Goal: Task Accomplishment & Management: Use online tool/utility

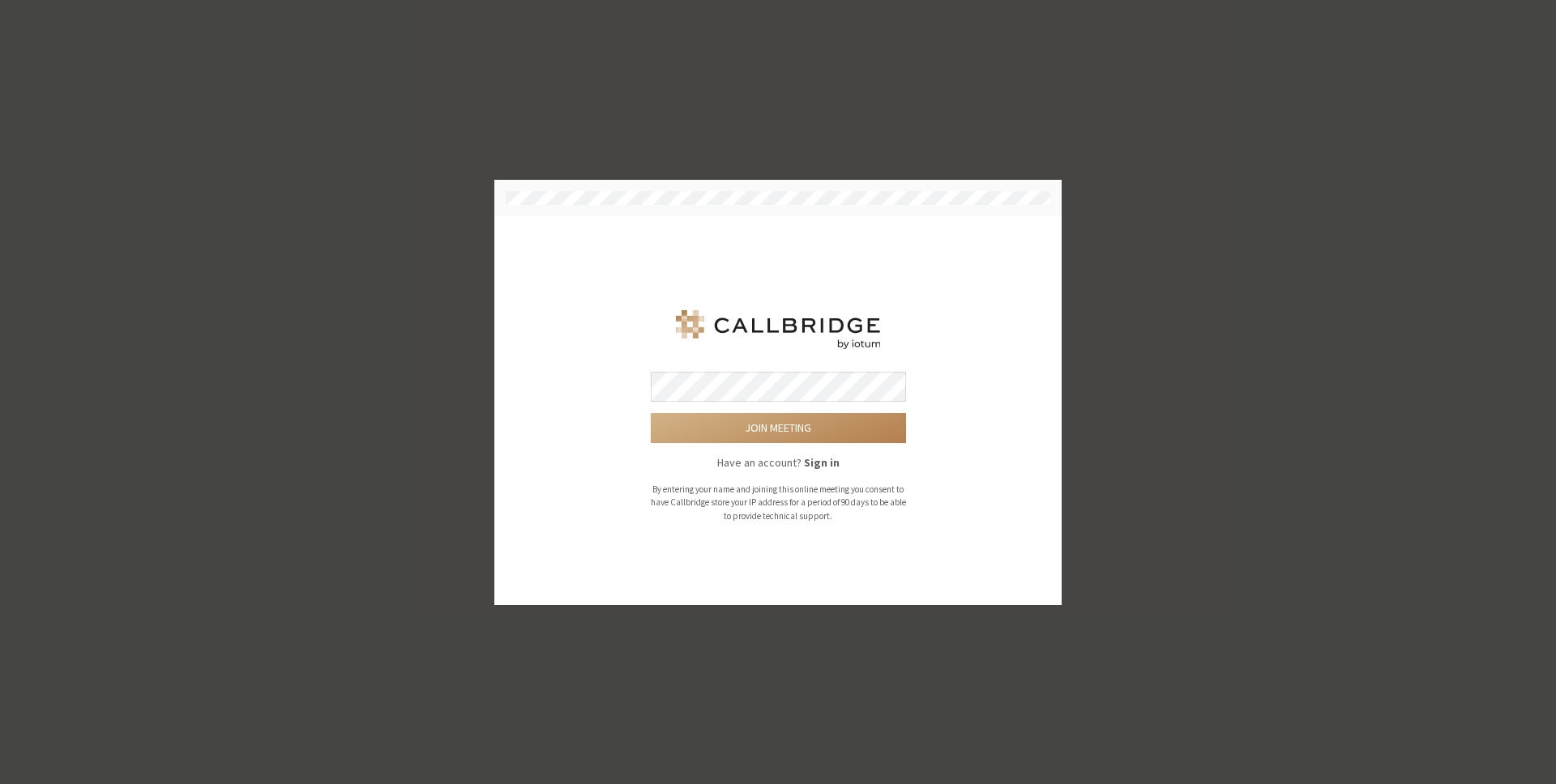
click at [922, 275] on div "Join meeting Have an account? Sign in By entering your name and joining this on…" at bounding box center [778, 410] width 522 height 343
click at [789, 437] on button "Join meeting" at bounding box center [778, 428] width 256 height 30
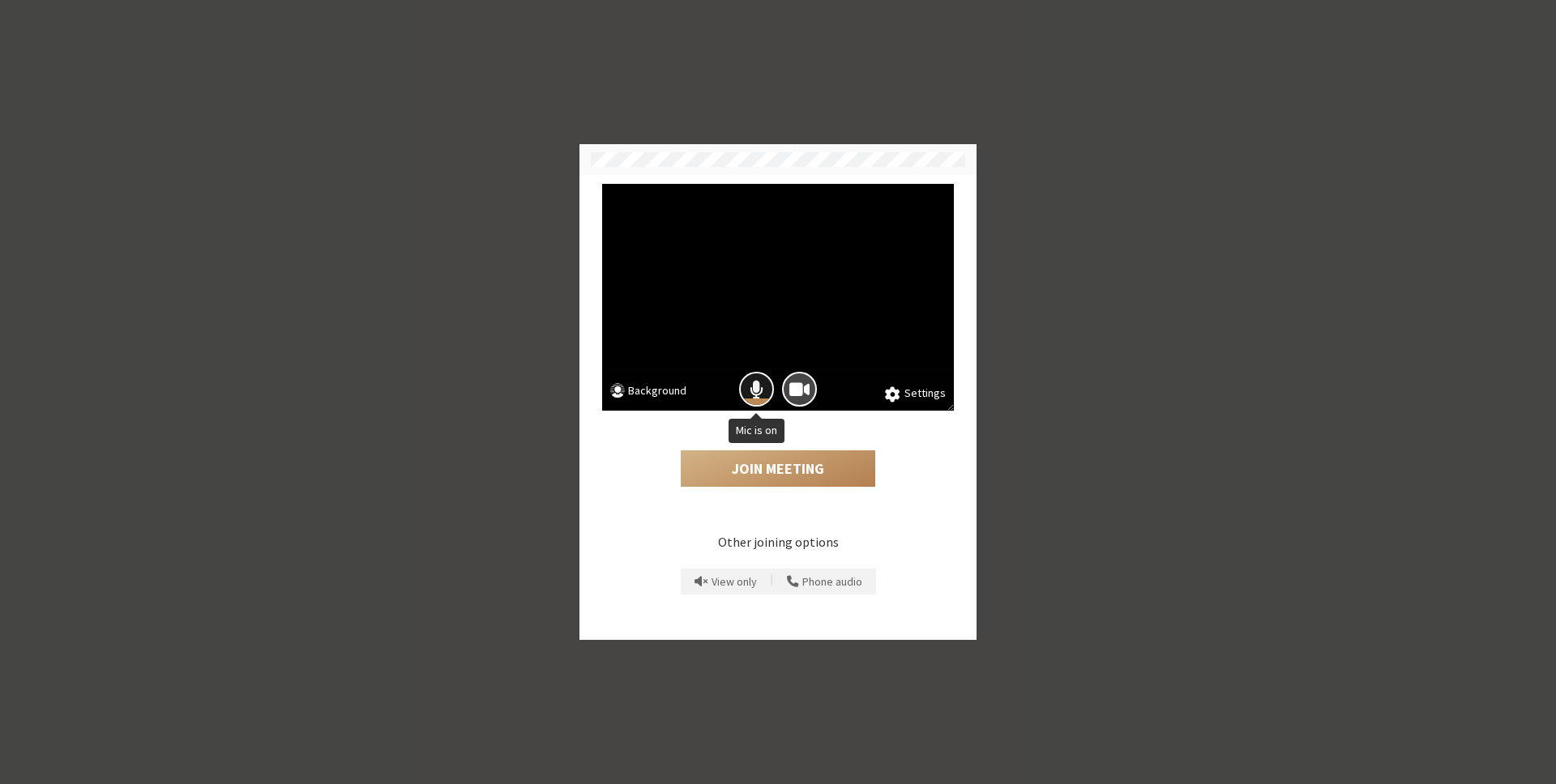
click at [761, 375] on button "Mic is on" at bounding box center [756, 389] width 35 height 35
click at [818, 392] on div at bounding box center [799, 390] width 43 height 43
click at [801, 386] on span "Camera is on" at bounding box center [798, 389] width 20 height 22
click at [809, 475] on button "Join Meeting" at bounding box center [778, 470] width 194 height 38
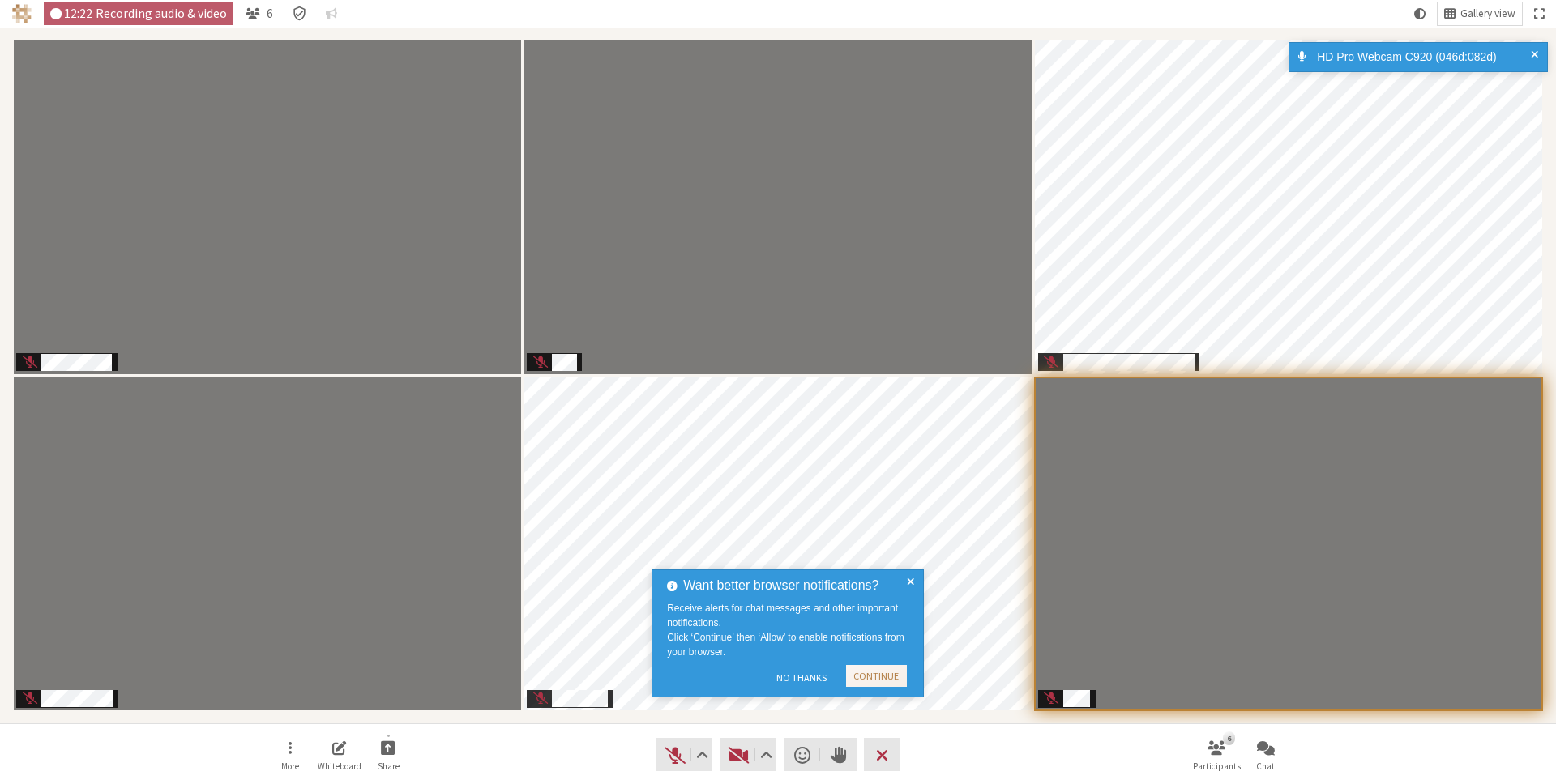
click at [913, 576] on span at bounding box center [911, 634] width 8 height 115
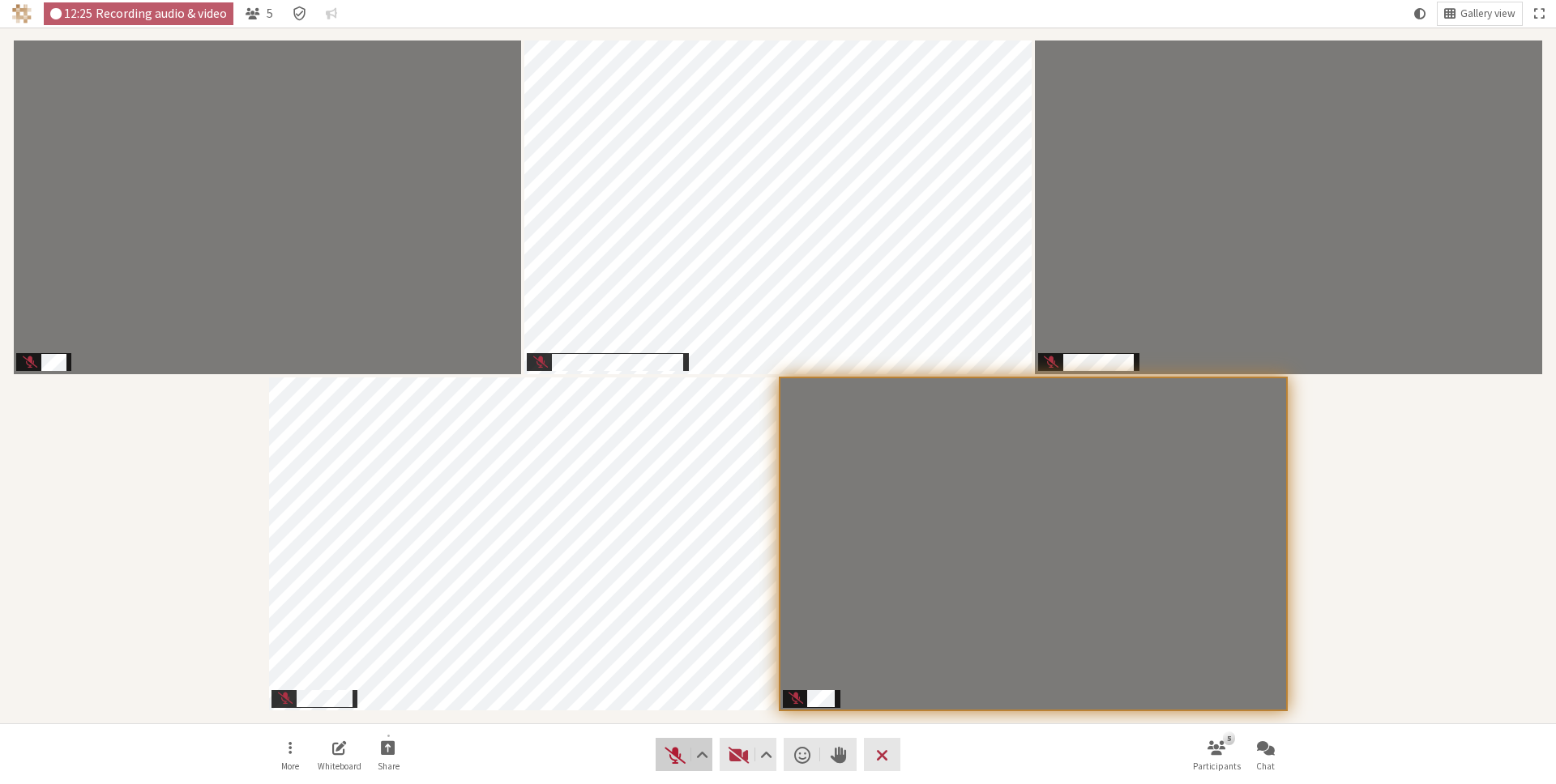
click at [675, 751] on span "Unmute (⌘+Shift+A)" at bounding box center [675, 755] width 23 height 23
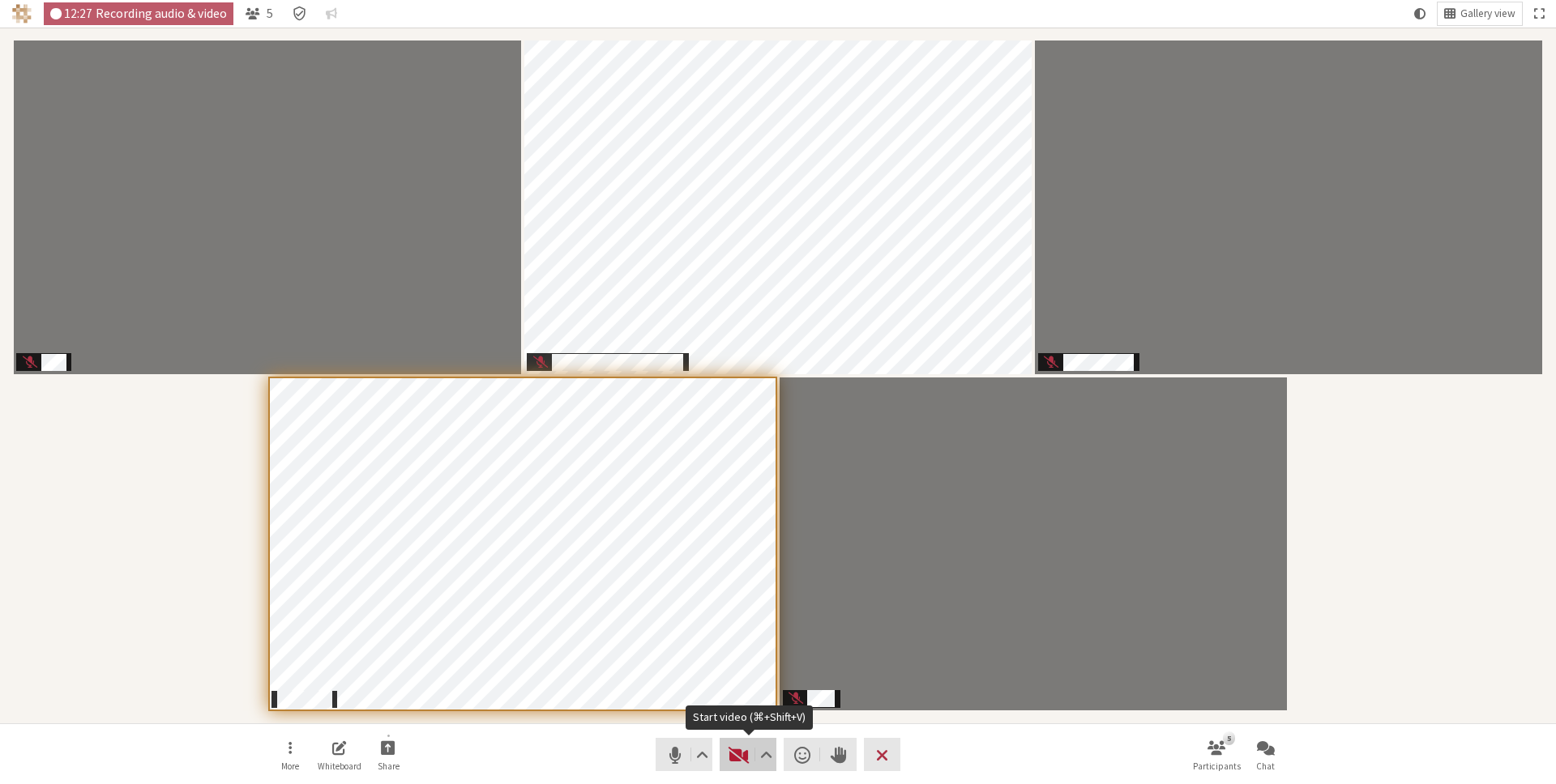
click at [741, 753] on span "Start video (⌘+Shift+V)" at bounding box center [739, 755] width 23 height 23
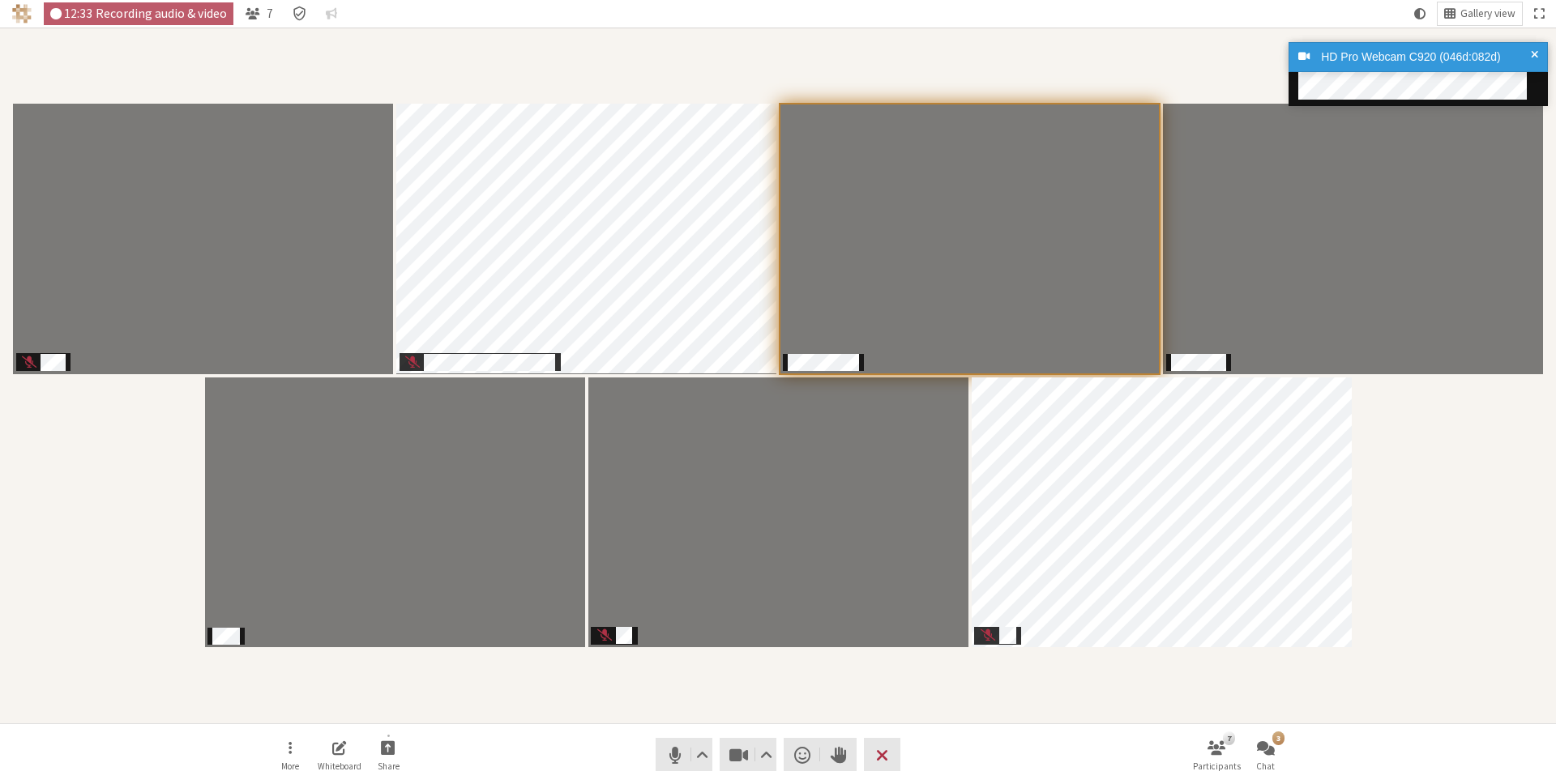
click at [1397, 432] on div "Participants" at bounding box center [778, 375] width 1533 height 674
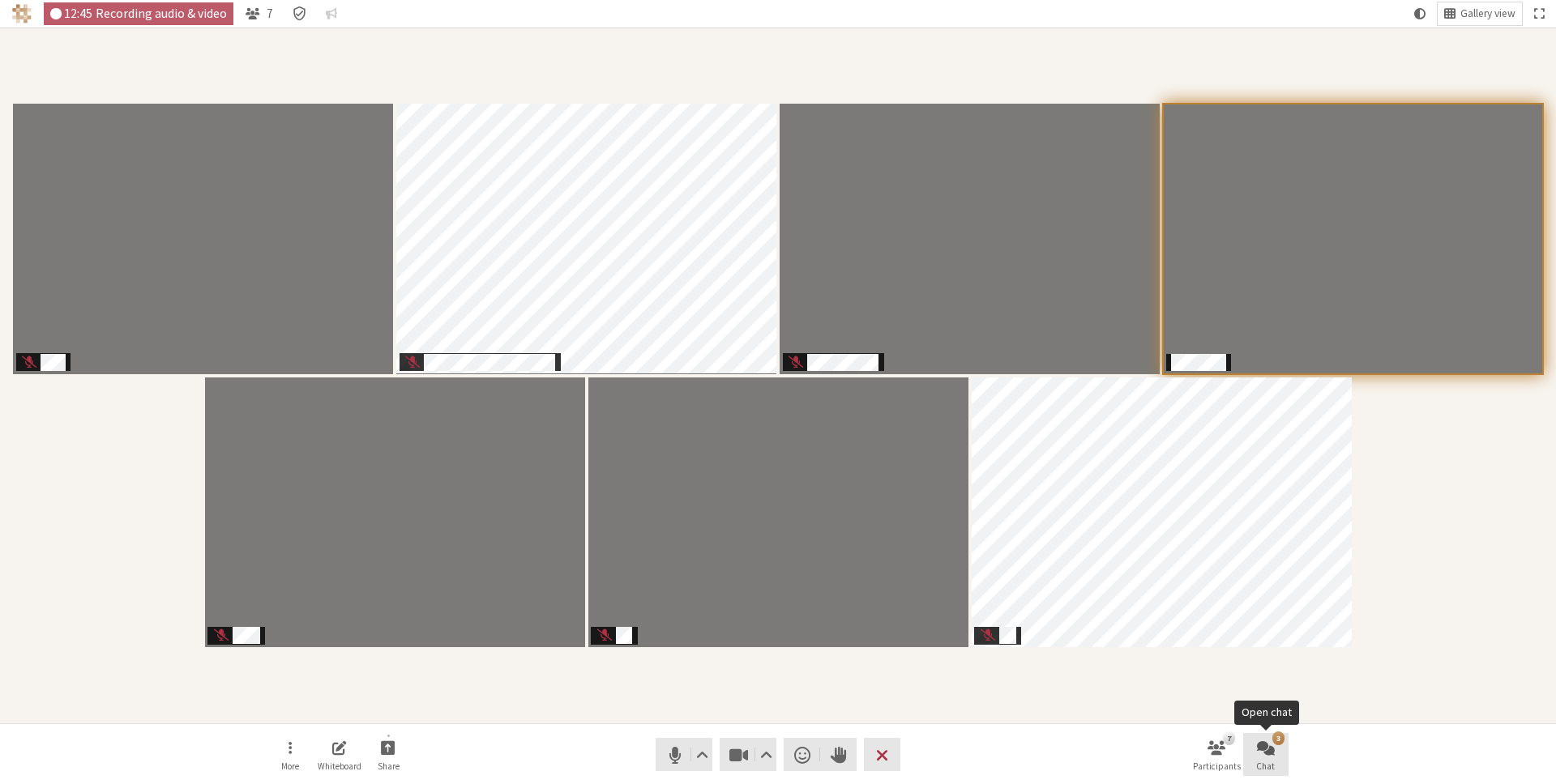
click at [1270, 750] on span "Open chat" at bounding box center [1265, 747] width 18 height 19
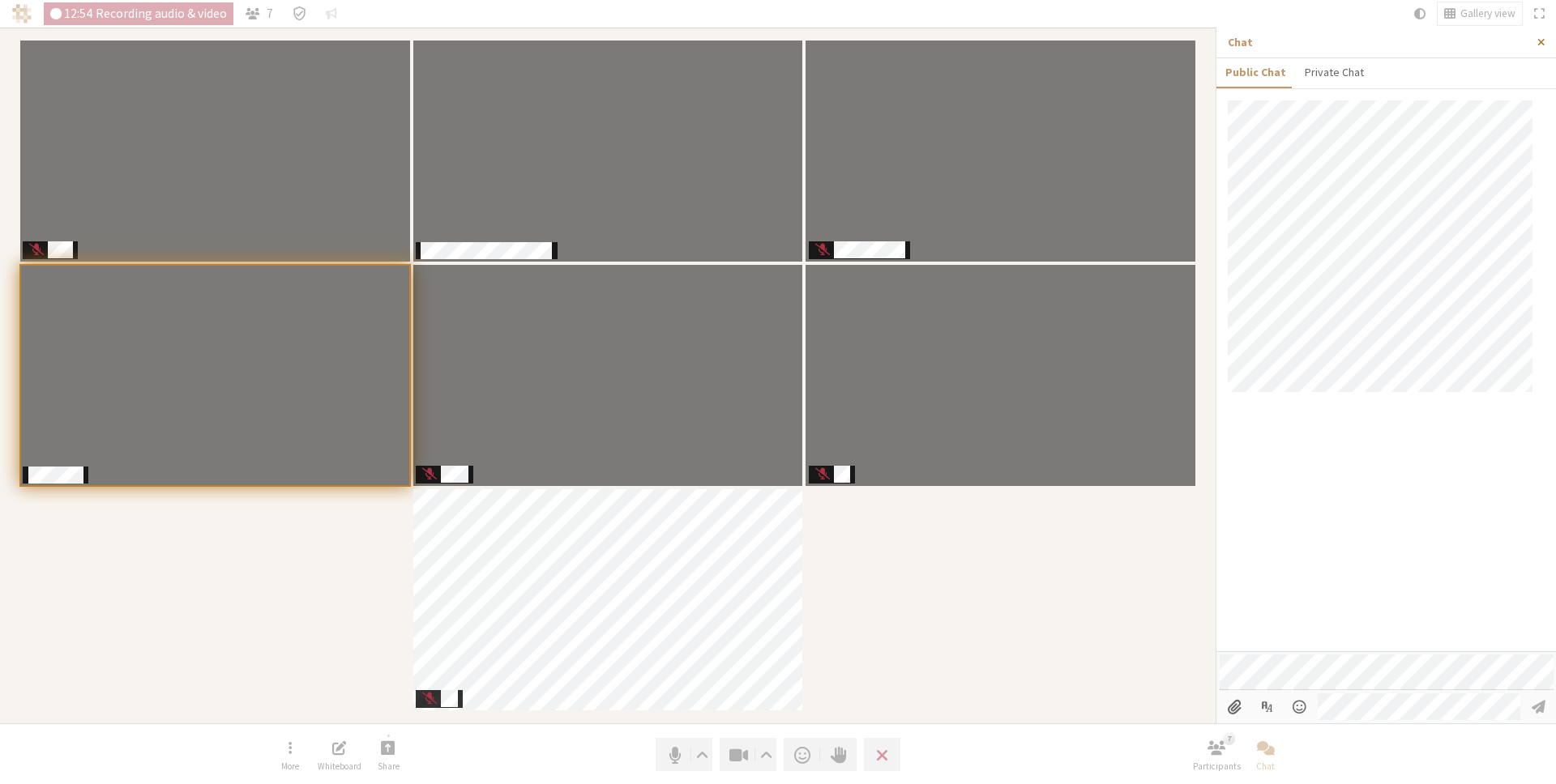
click at [1541, 41] on span "Close sidebar" at bounding box center [1541, 42] width 8 height 12
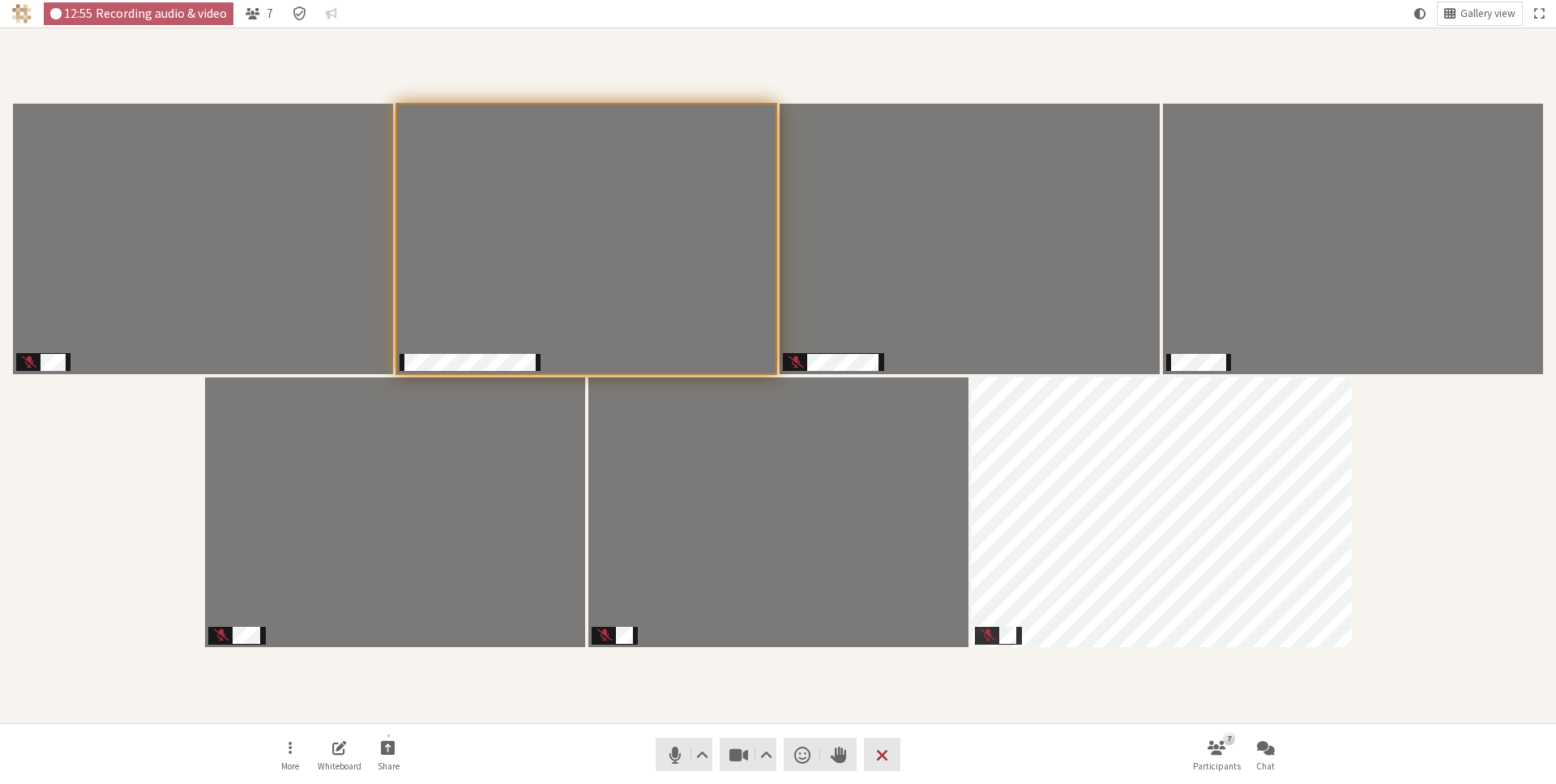
click at [1433, 517] on div "Participants" at bounding box center [778, 375] width 1533 height 674
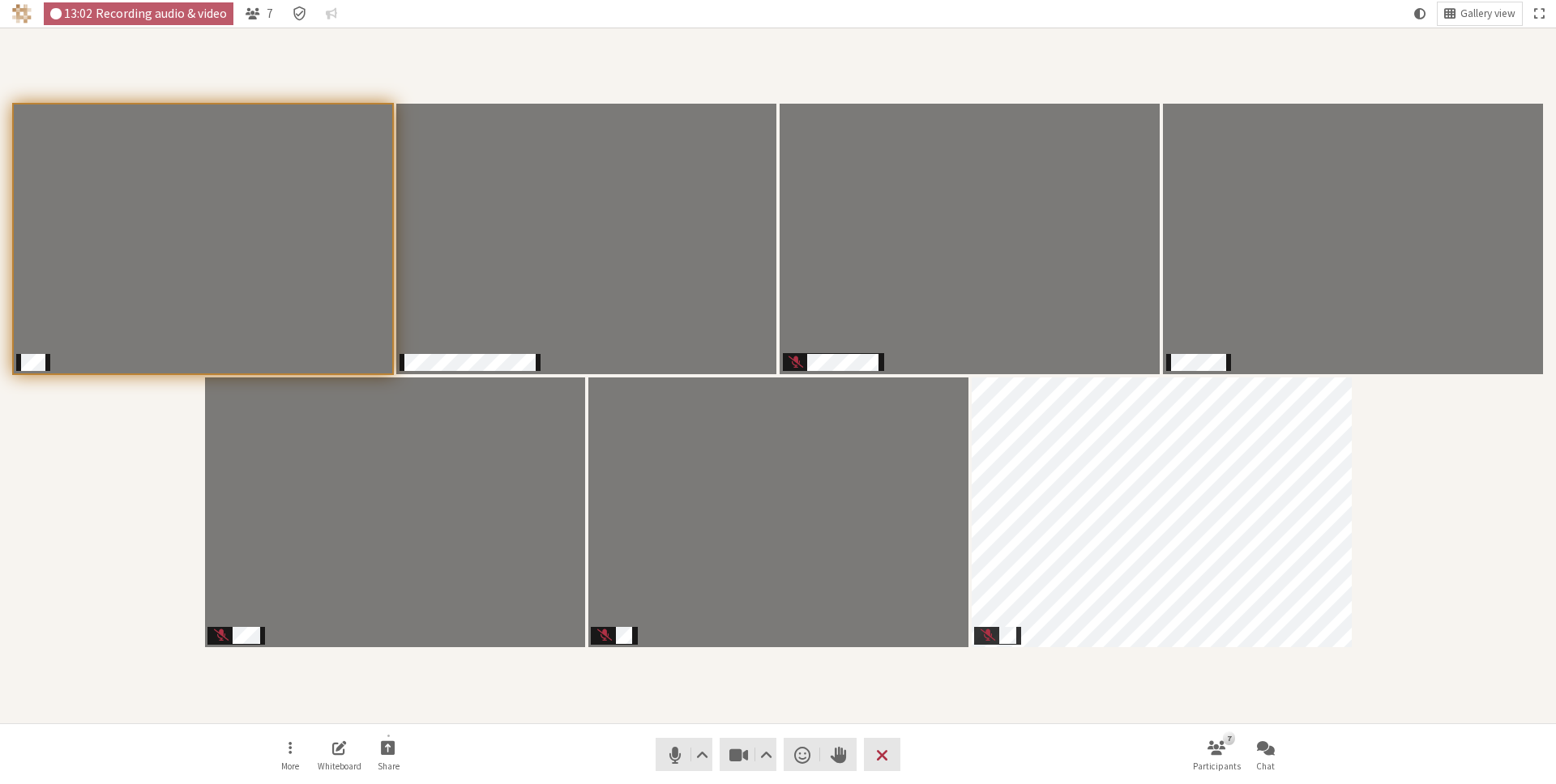
click at [1407, 516] on div "Participants" at bounding box center [778, 375] width 1533 height 674
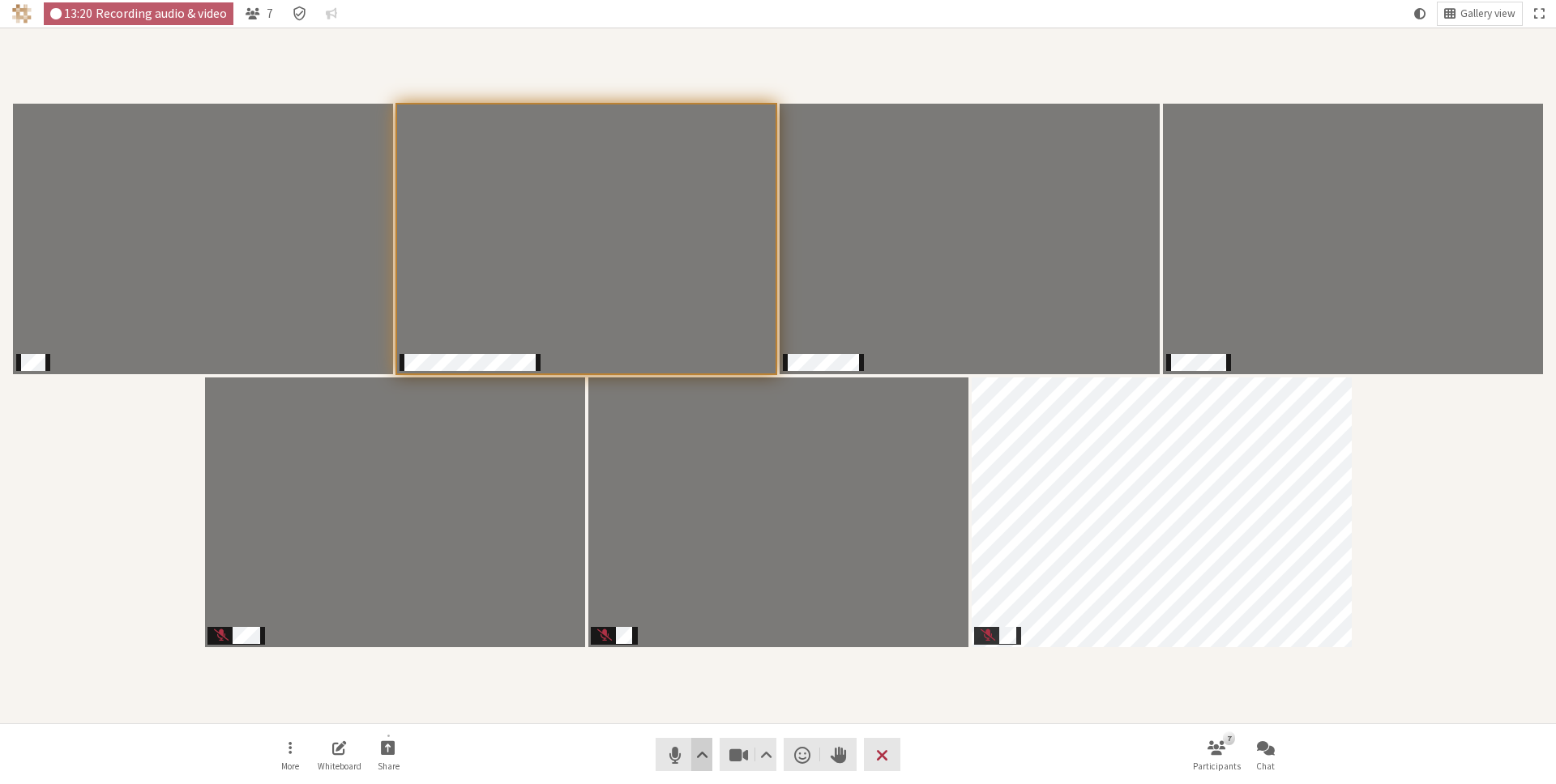
click at [698, 752] on span "Audio settings" at bounding box center [702, 755] width 12 height 23
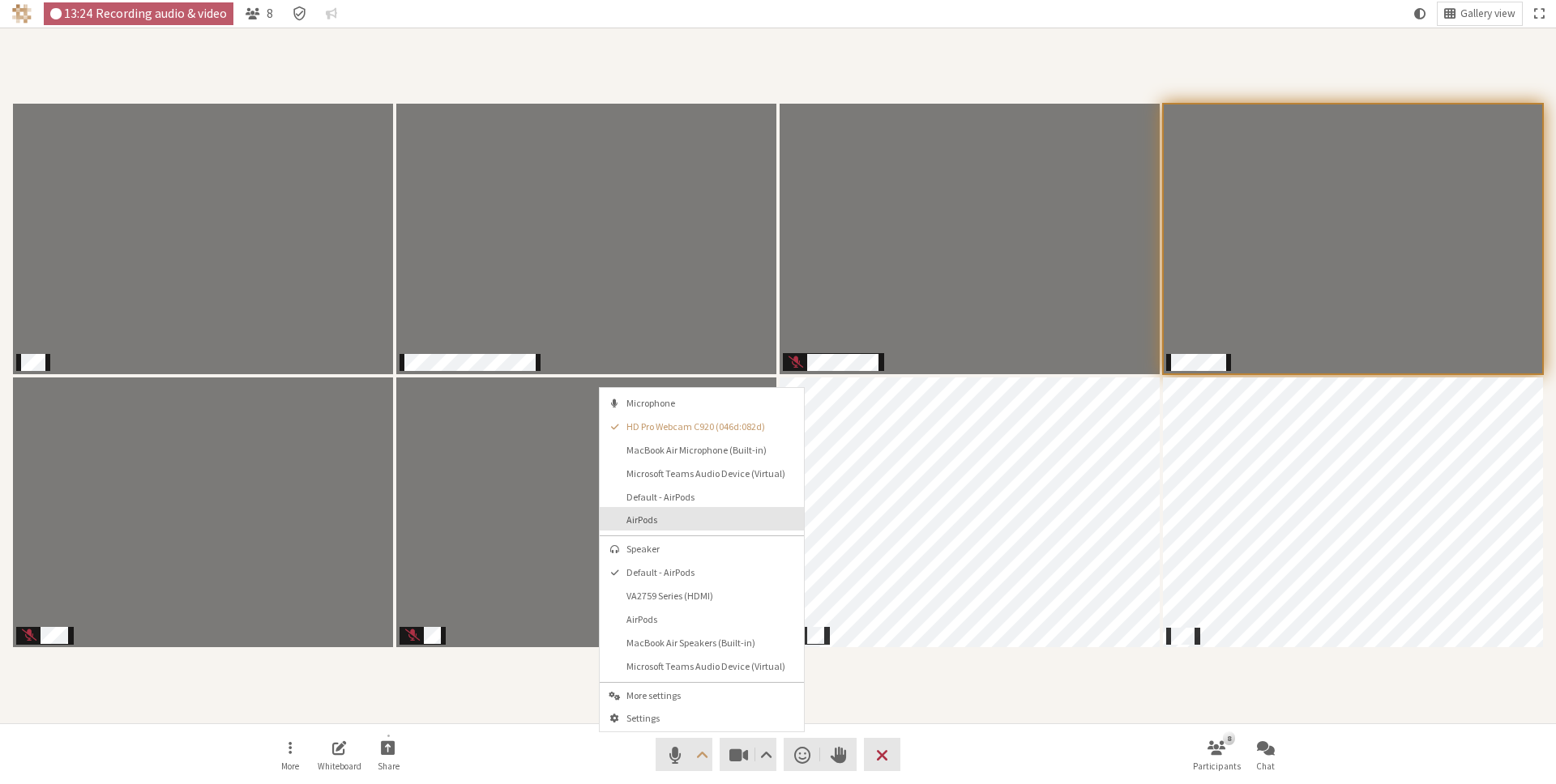
click at [658, 529] on button "AirPods" at bounding box center [702, 519] width 204 height 24
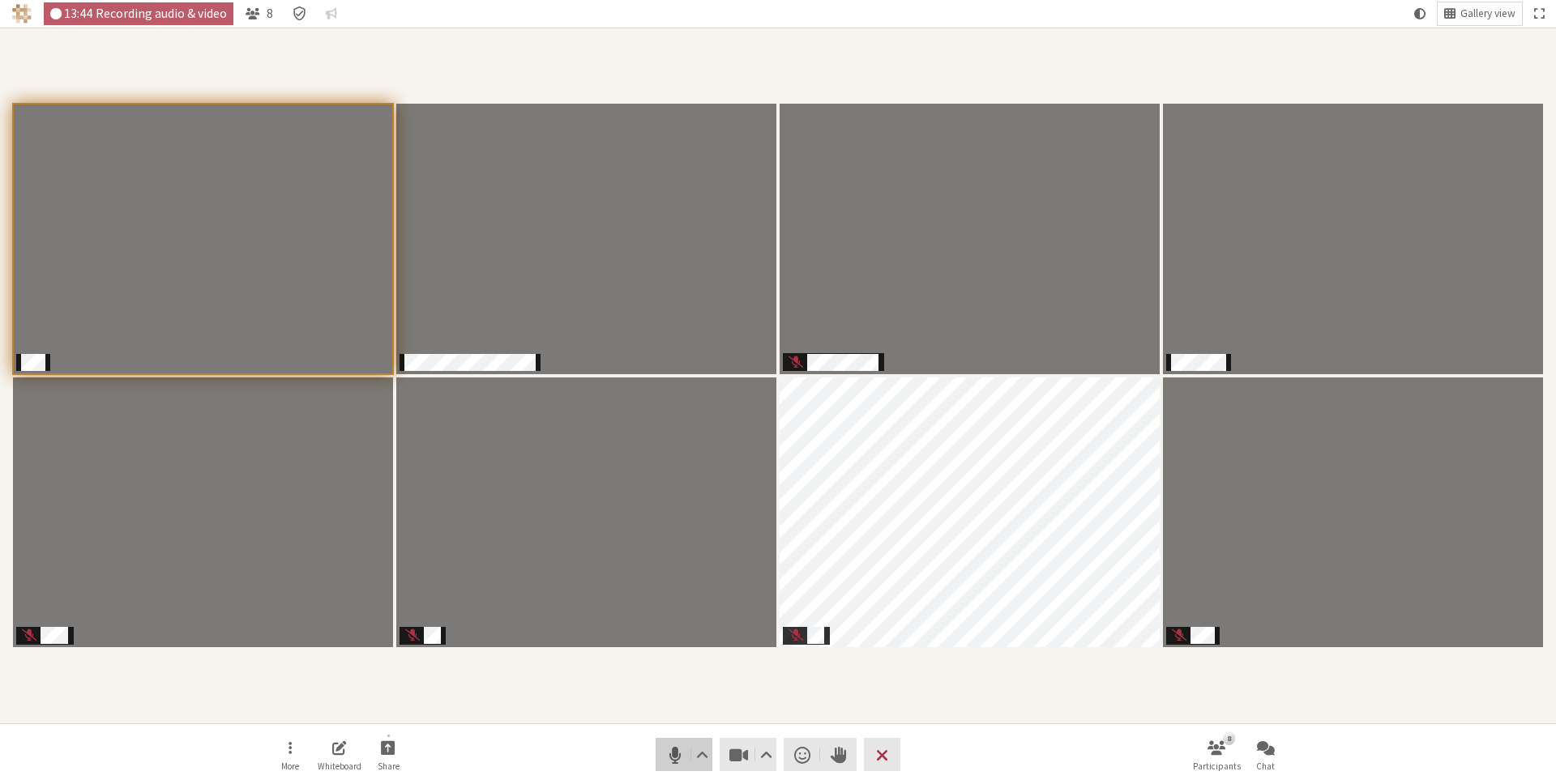
click at [675, 754] on span "Mute (⌘+Shift+A)" at bounding box center [675, 755] width 23 height 23
click at [675, 749] on span "Unmute (⌘+Shift+A)" at bounding box center [675, 755] width 23 height 23
click at [761, 663] on div "Participants" at bounding box center [778, 375] width 1533 height 674
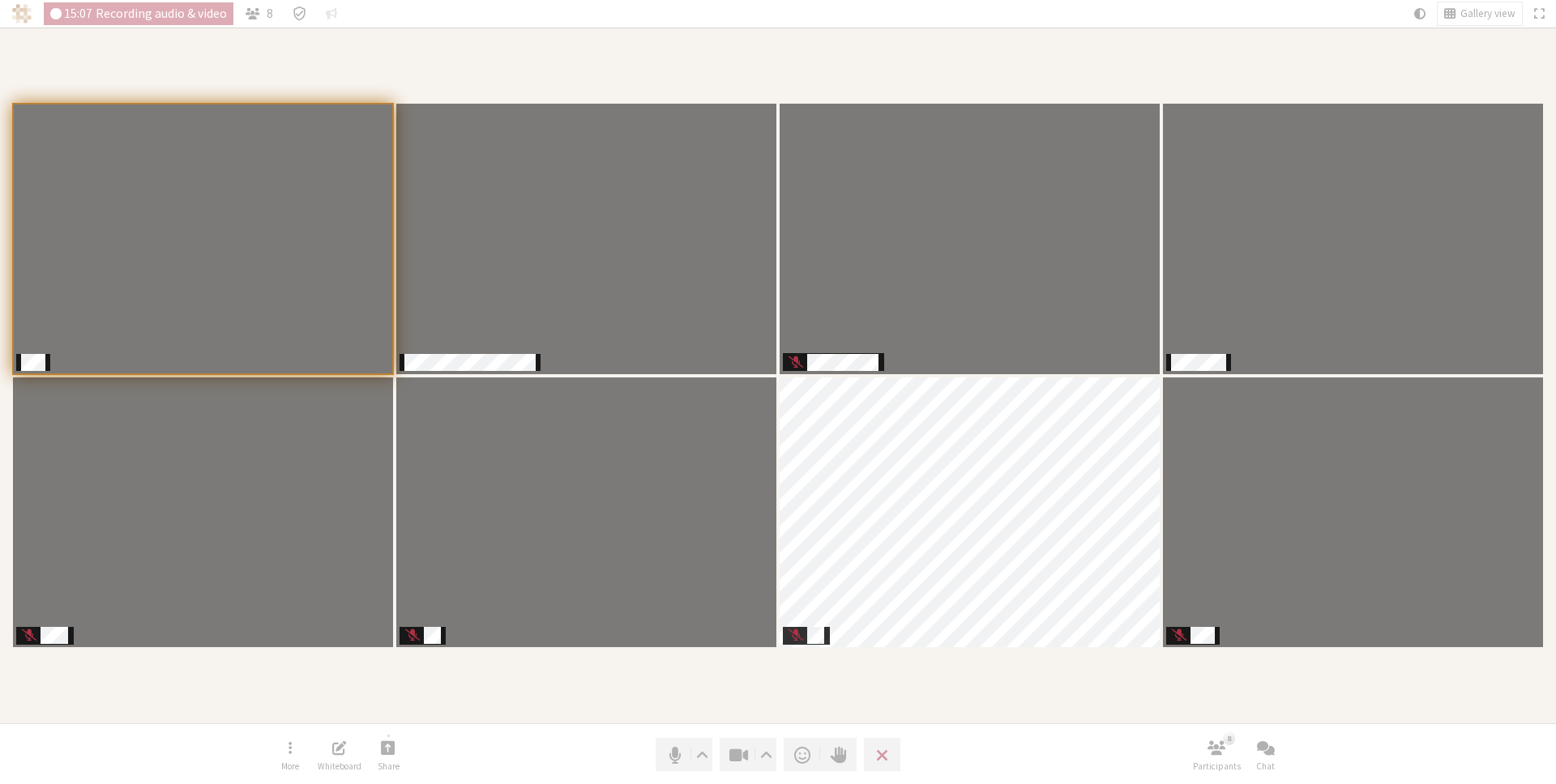
click at [761, 668] on div "Participants" at bounding box center [778, 375] width 1533 height 674
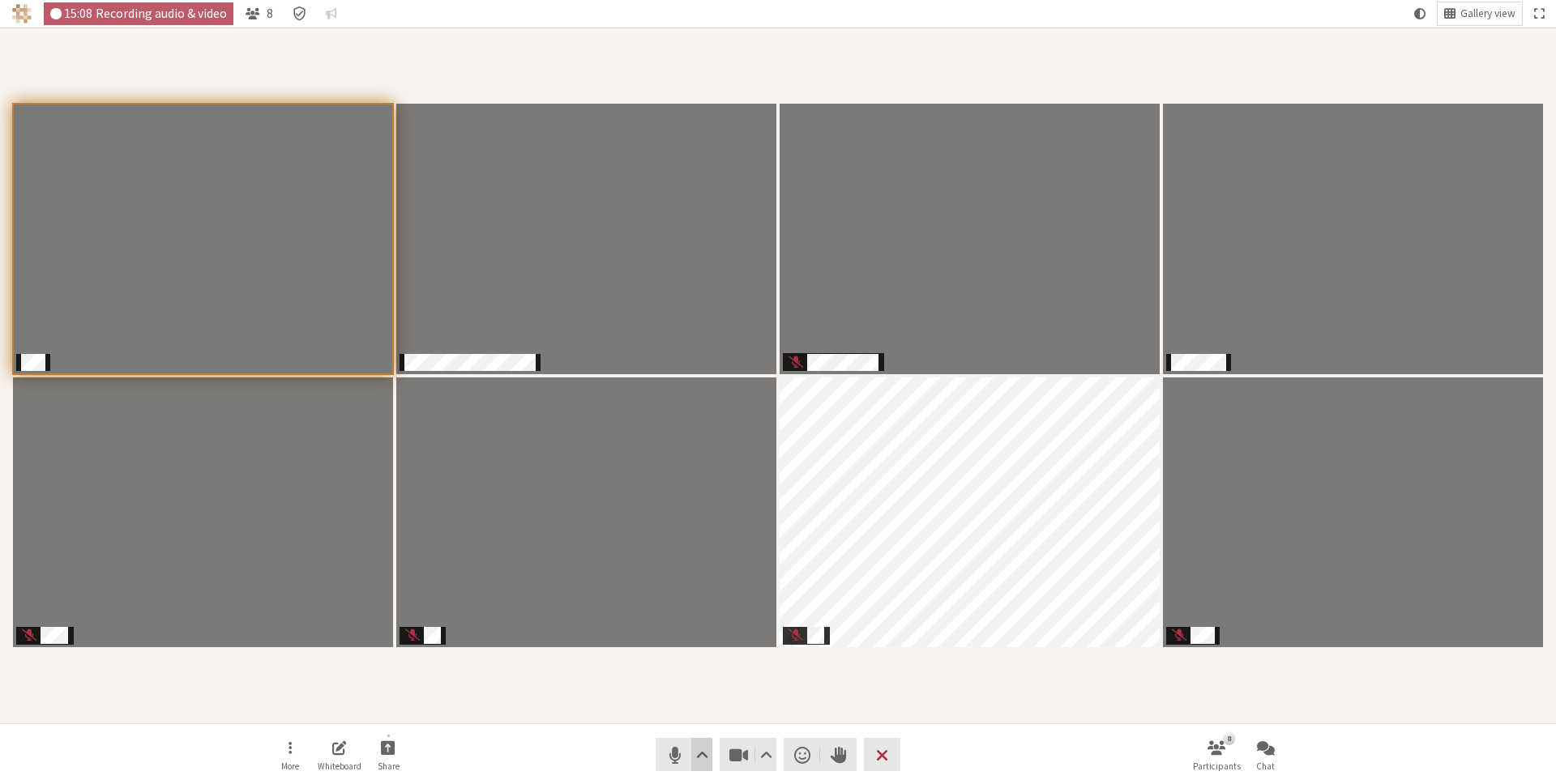
click at [697, 752] on span "Audio settings" at bounding box center [702, 755] width 12 height 23
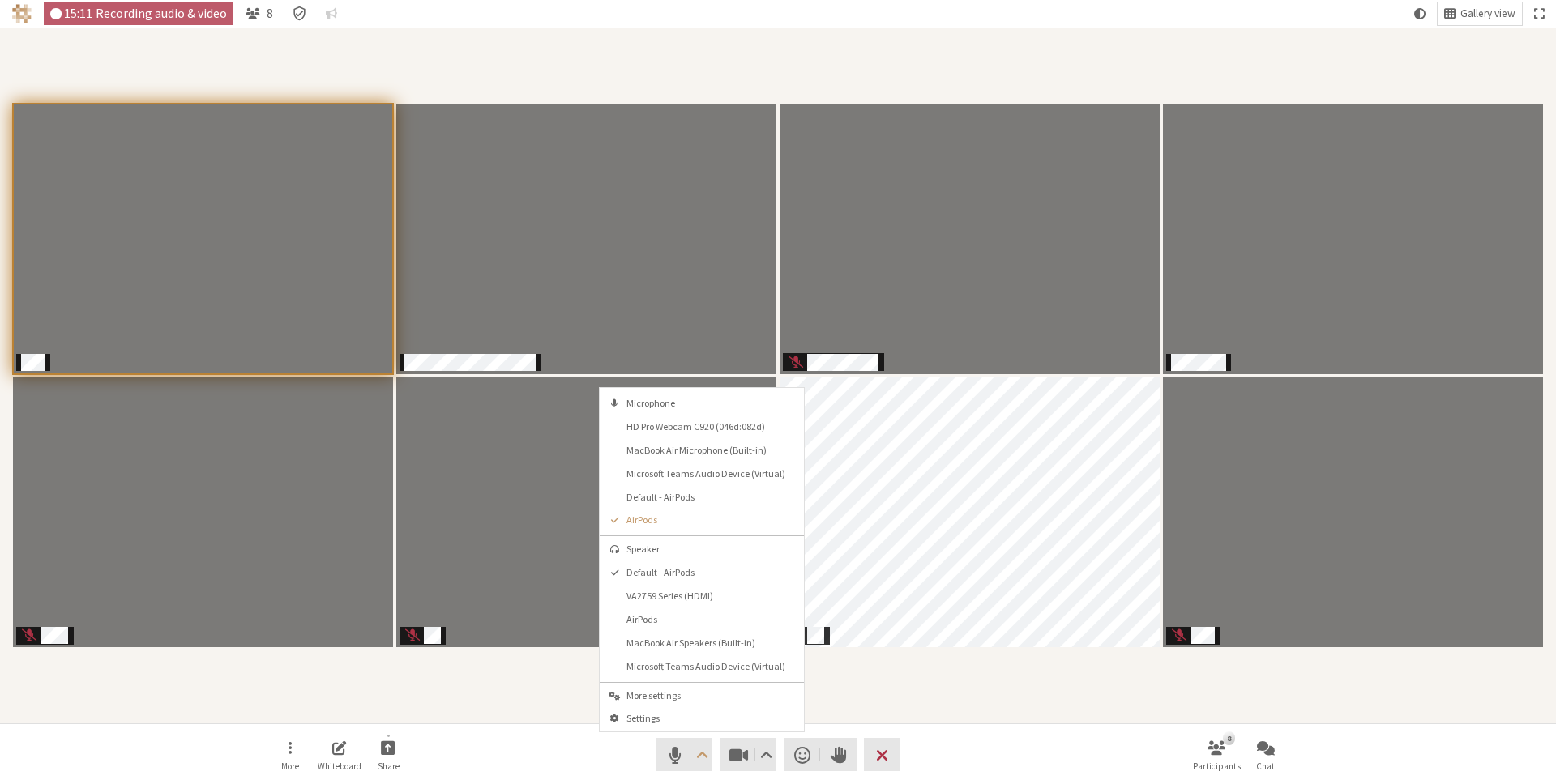
click at [876, 697] on div "Participants" at bounding box center [778, 375] width 1533 height 674
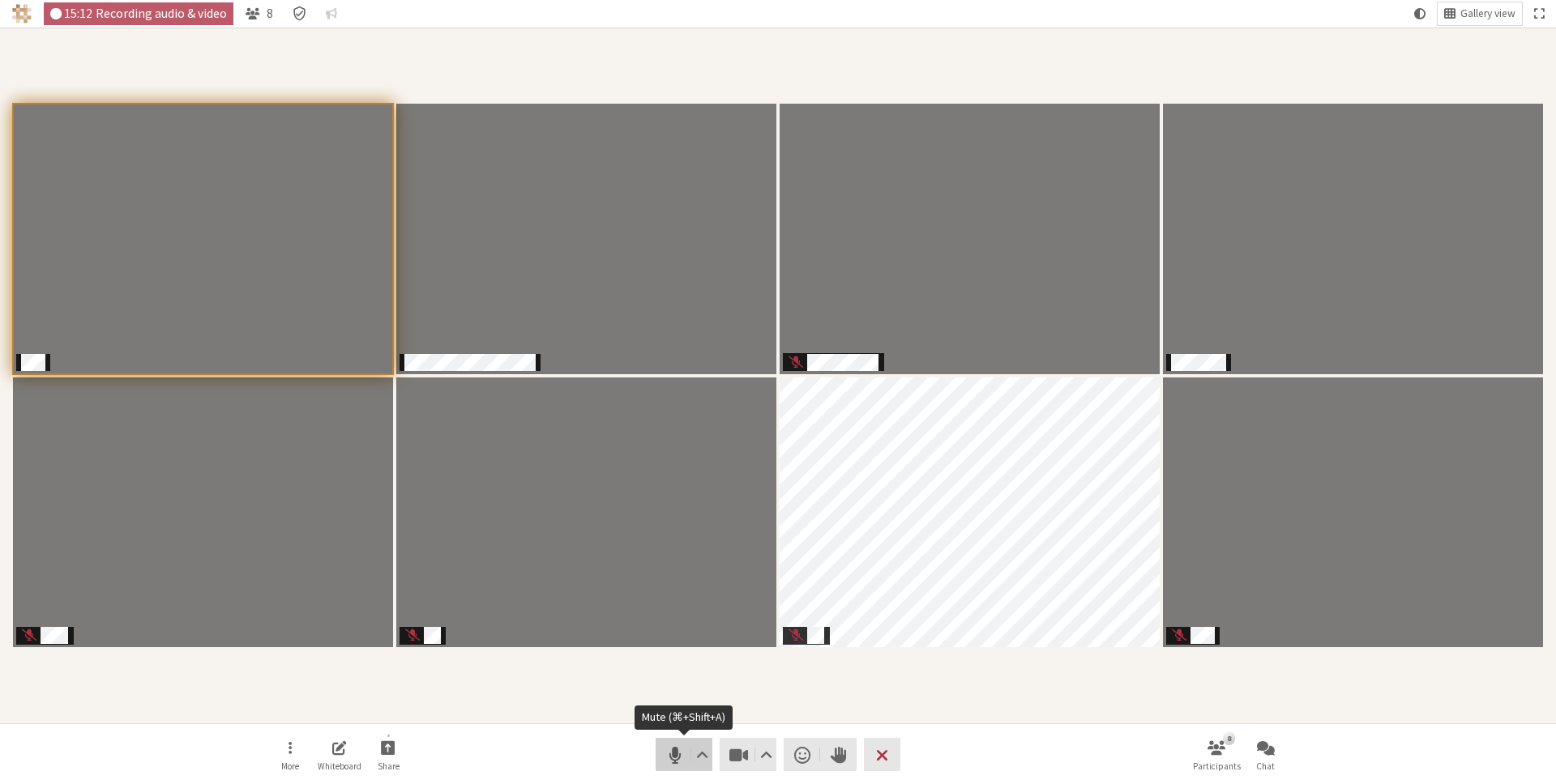
click at [669, 755] on span "Mute (⌘+Shift+A)" at bounding box center [675, 755] width 23 height 23
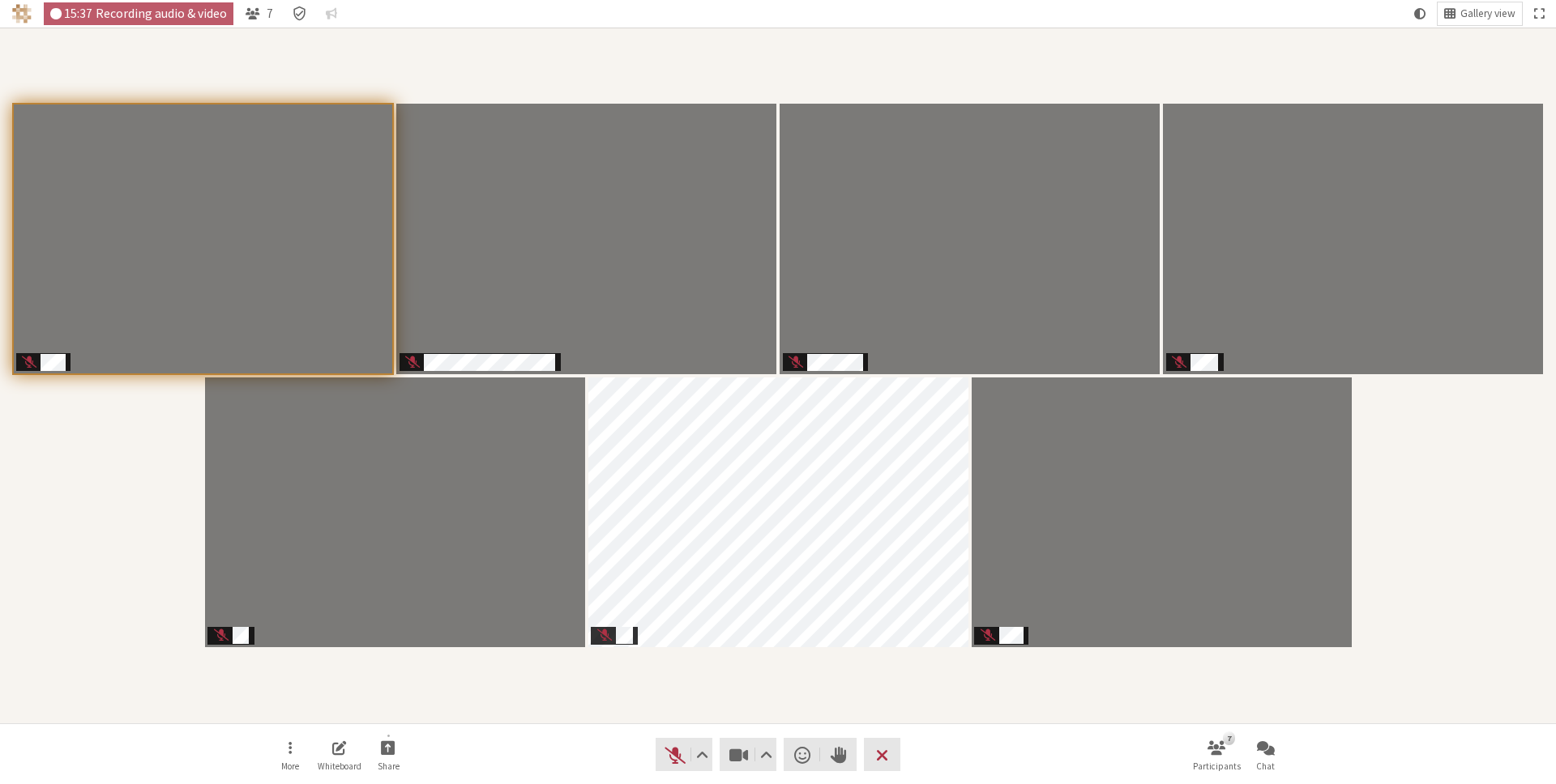
click at [658, 732] on nav "More Whiteboard Share Audio Video Send a reaction Raise hand Leave 7 Participan…" at bounding box center [778, 755] width 1021 height 60
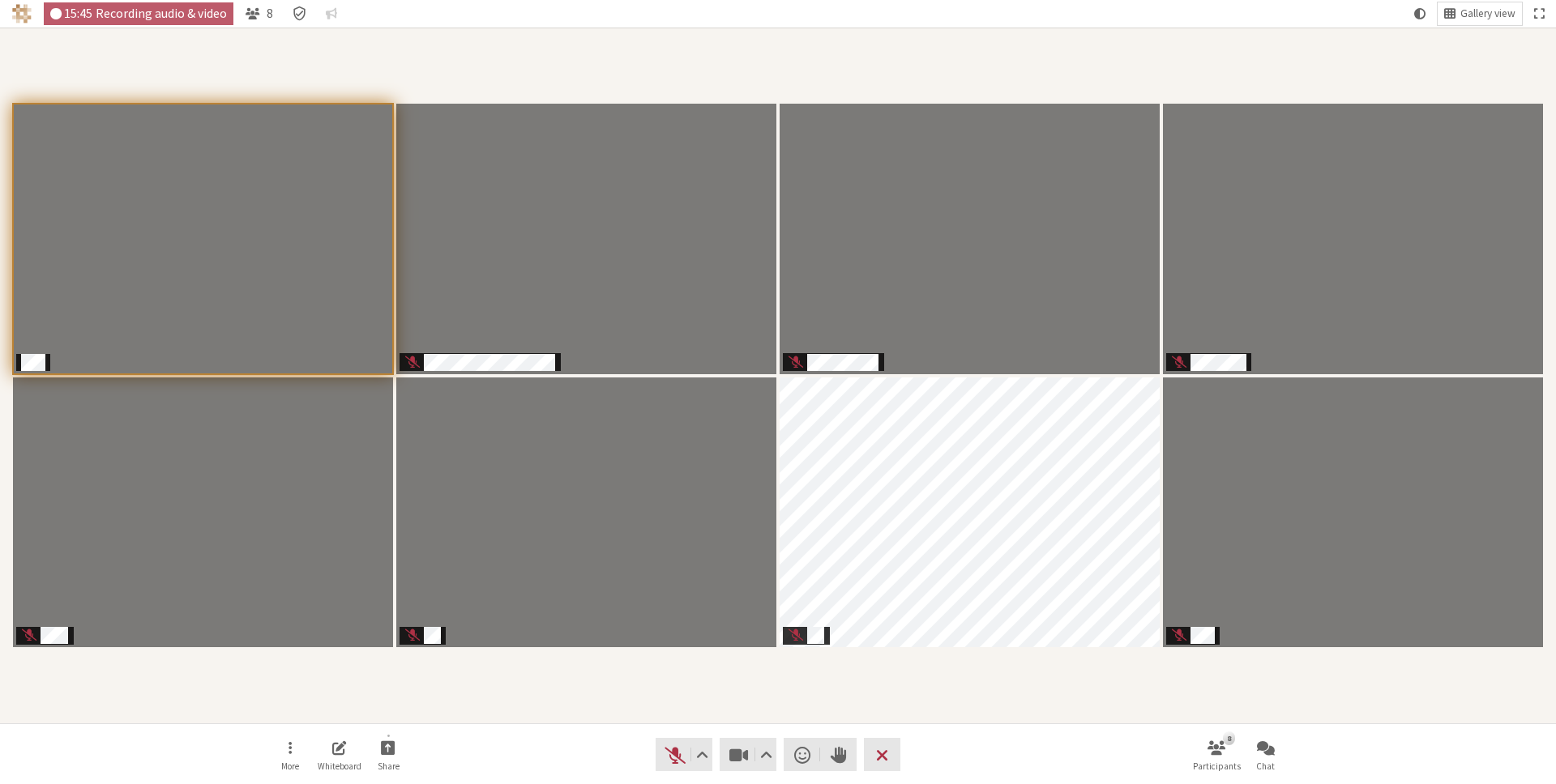
click at [975, 676] on div "Participants" at bounding box center [778, 375] width 1533 height 674
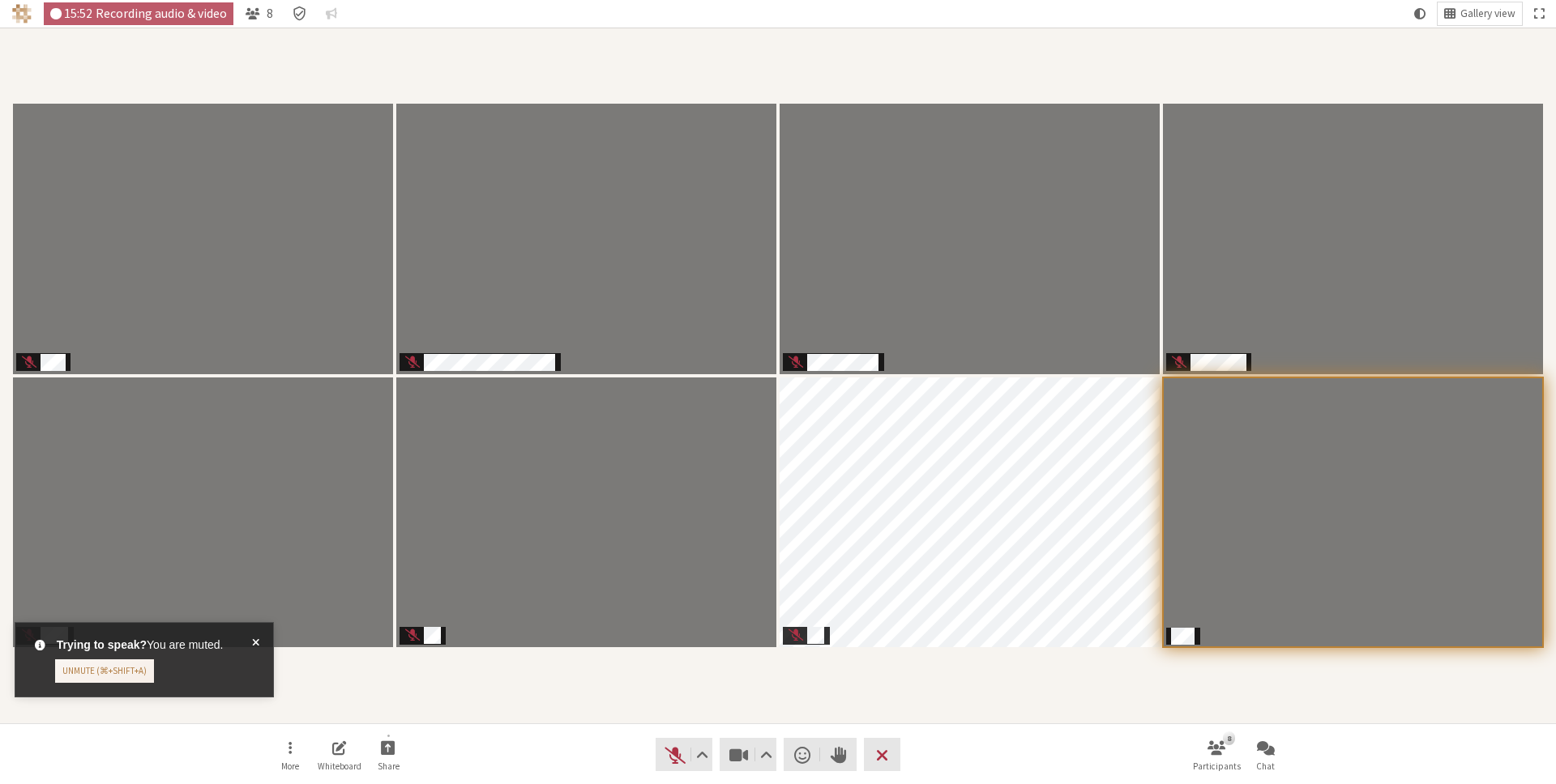
click at [257, 642] on span at bounding box center [256, 659] width 8 height 46
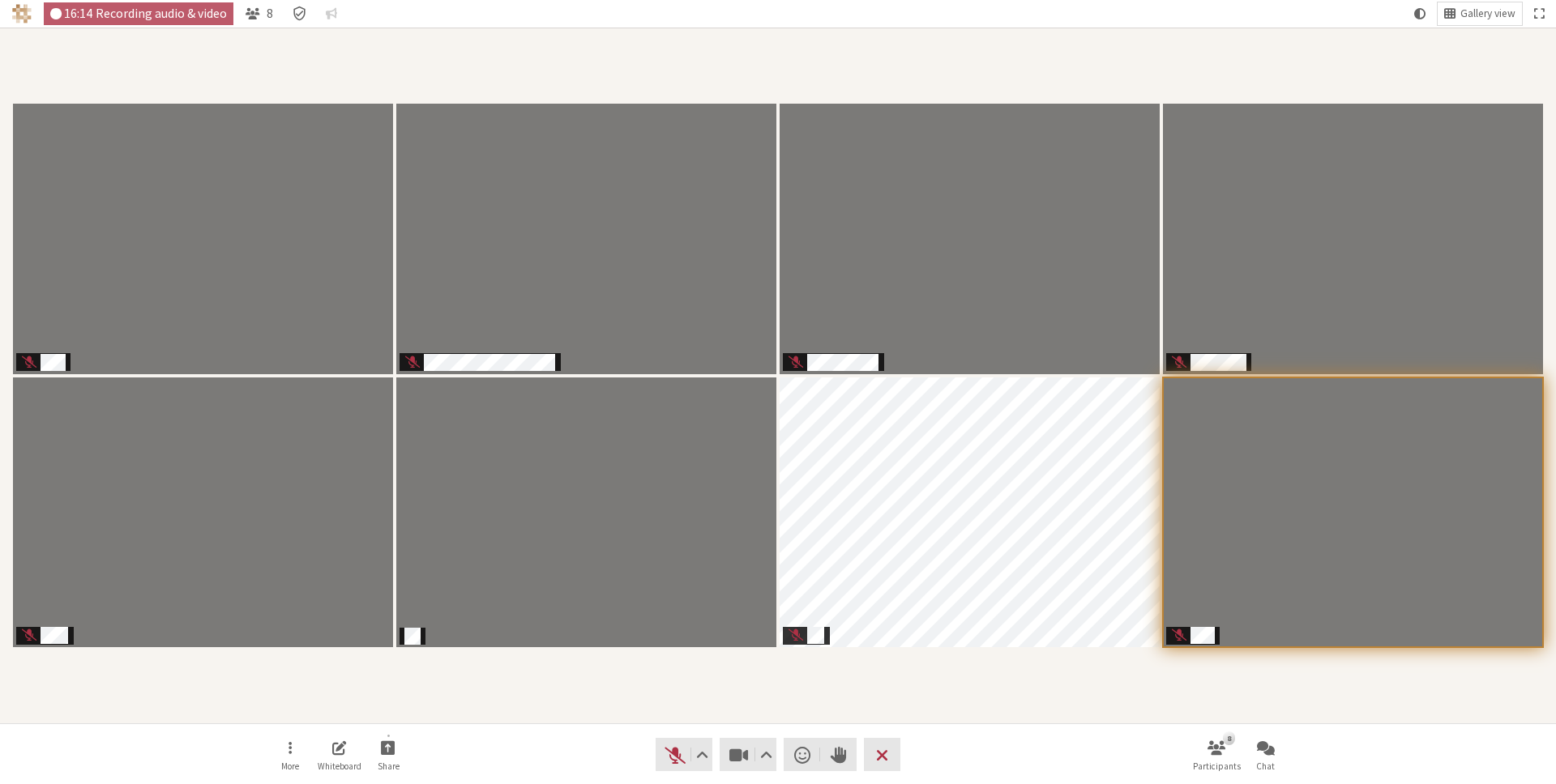
click at [581, 659] on div "Participants" at bounding box center [778, 375] width 1533 height 674
click at [685, 672] on div "Participants" at bounding box center [778, 375] width 1533 height 674
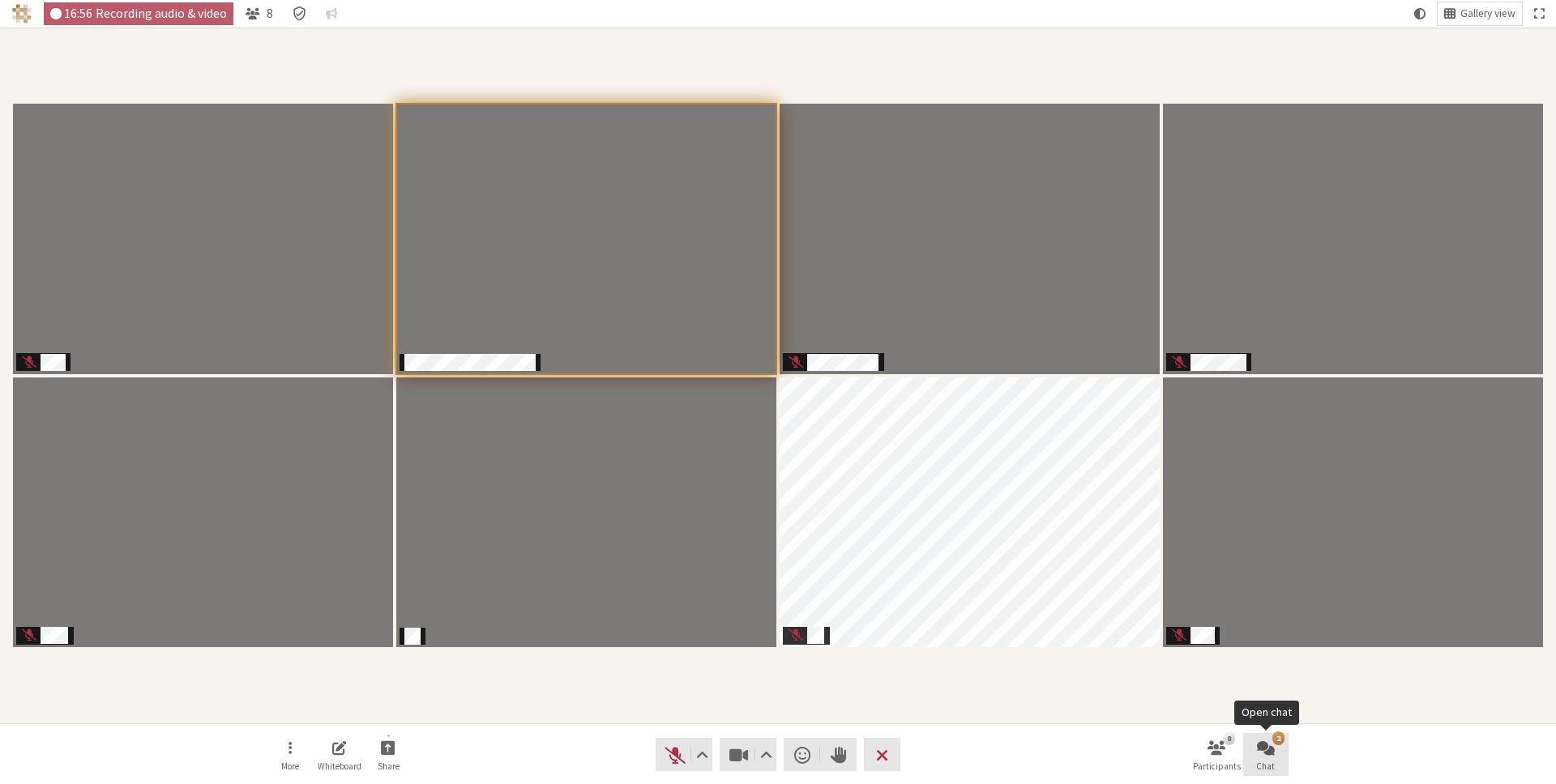
click at [1271, 762] on span "Chat" at bounding box center [1265, 766] width 19 height 9
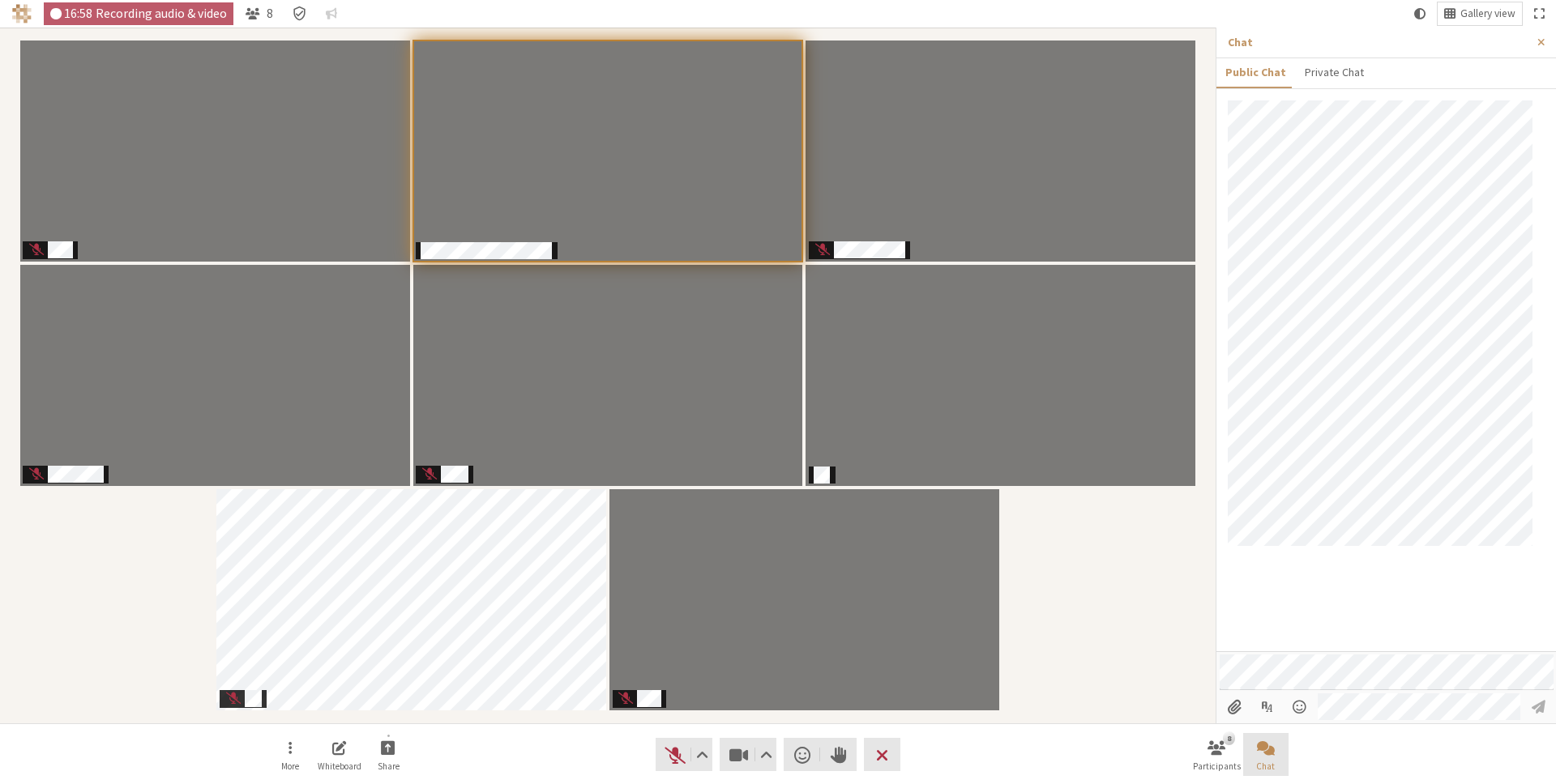
click at [1271, 761] on span "Chat" at bounding box center [1265, 766] width 19 height 9
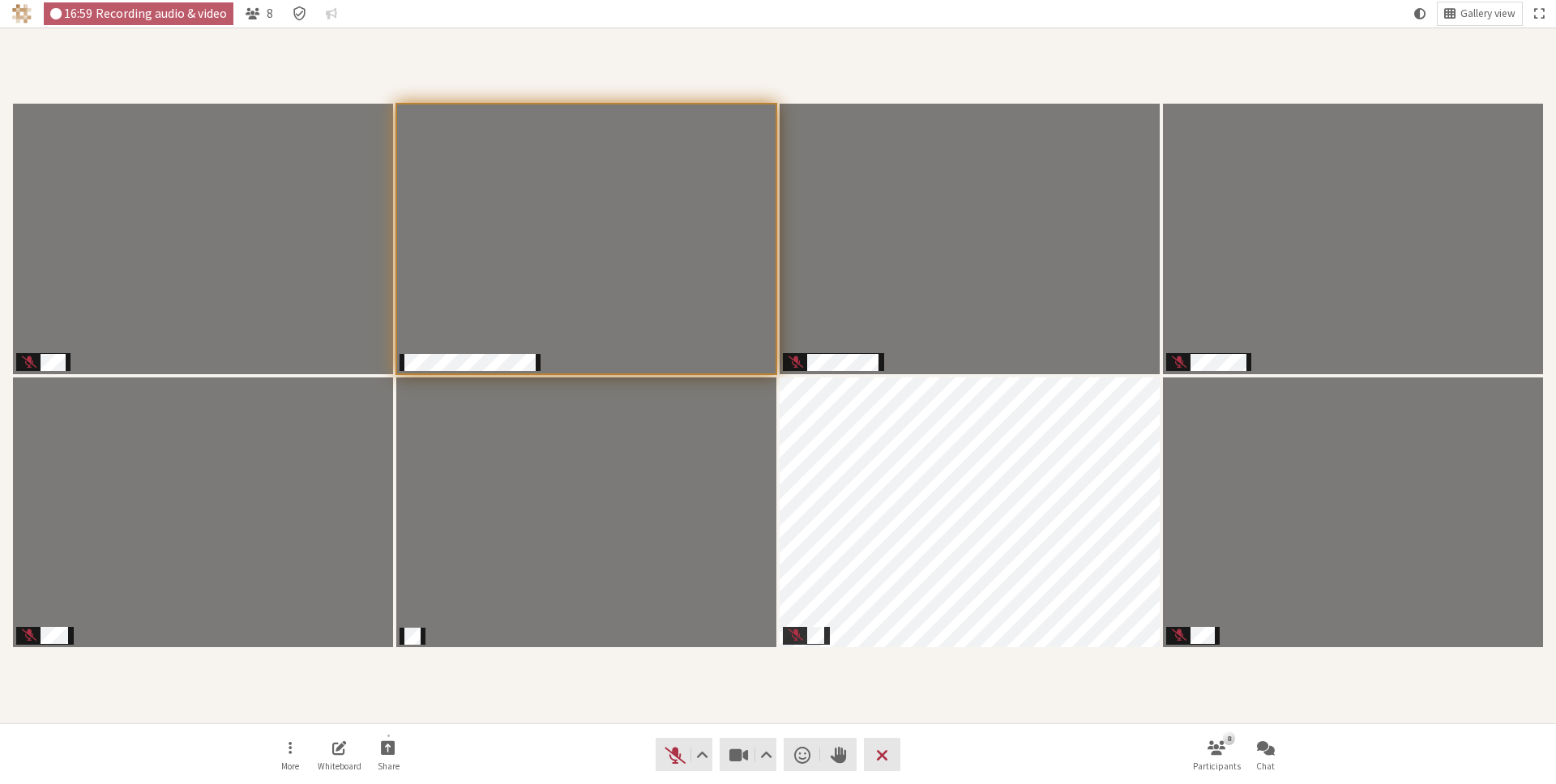
click at [922, 725] on nav "More Whiteboard Share Audio Video Send a reaction Raise hand Leave 8 Participan…" at bounding box center [778, 755] width 1021 height 60
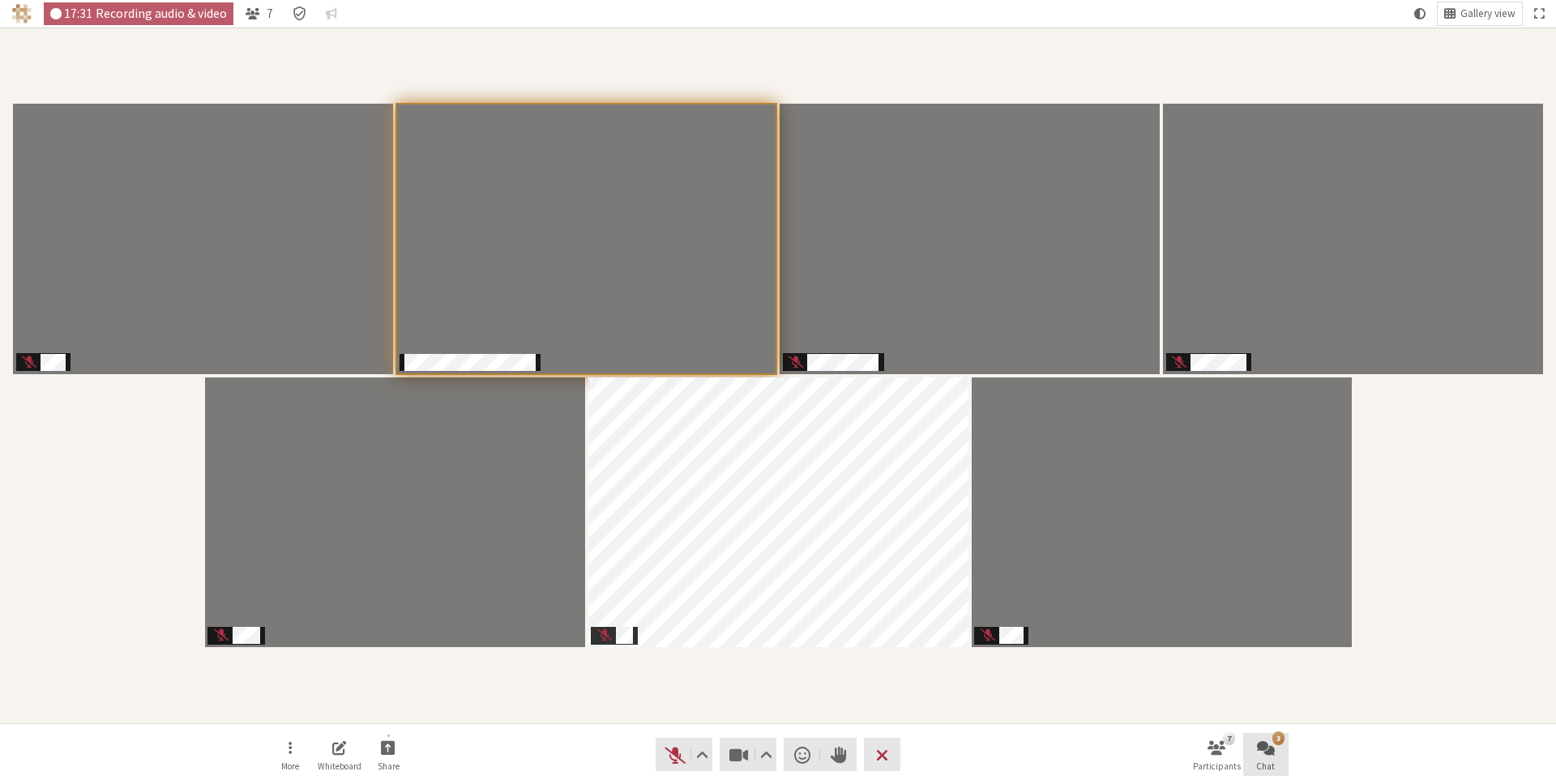
click at [1263, 770] on span "Chat" at bounding box center [1265, 766] width 19 height 9
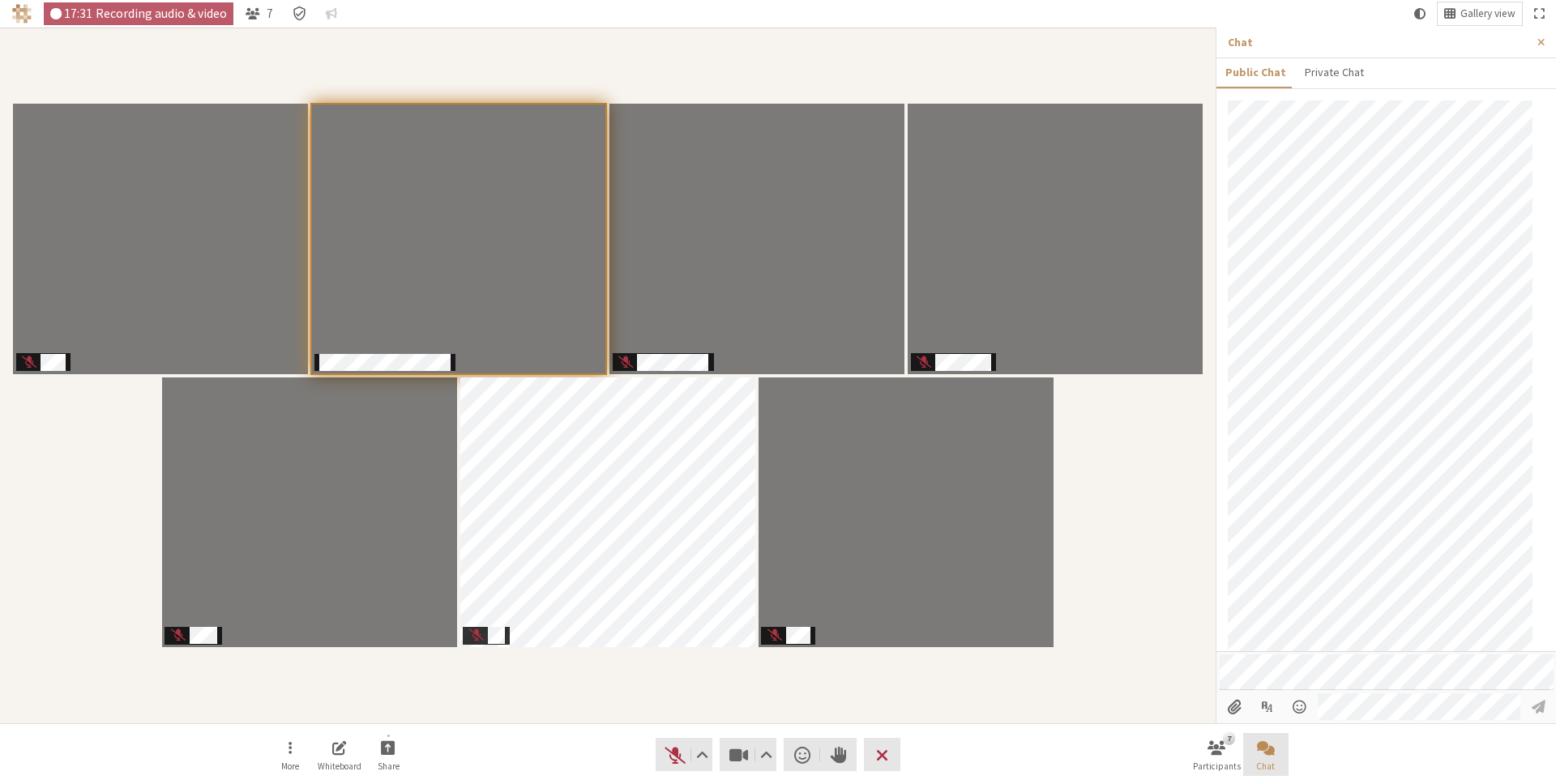
scroll to position [66, 0]
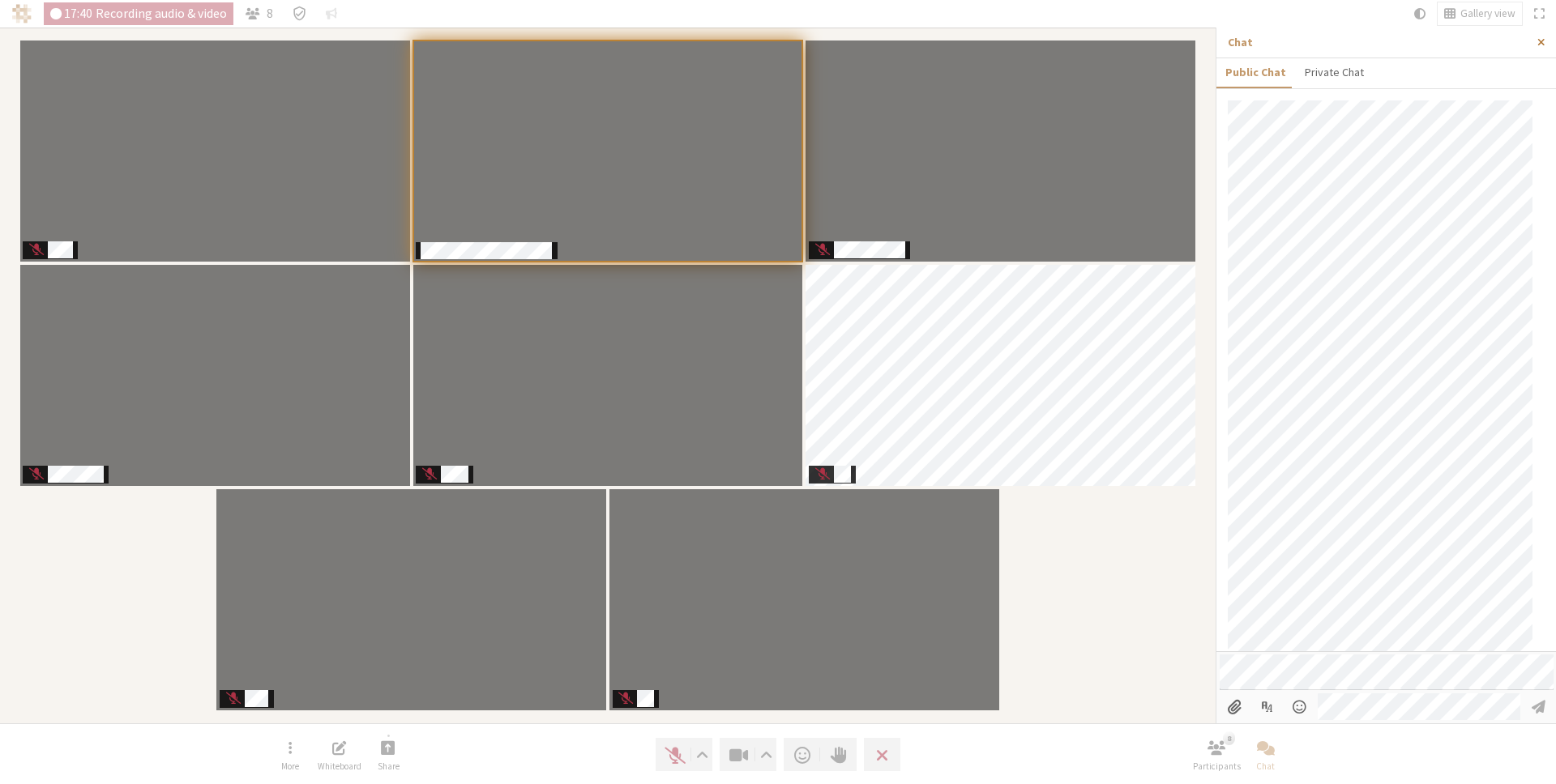
click at [1541, 43] on span "Close sidebar" at bounding box center [1541, 42] width 8 height 12
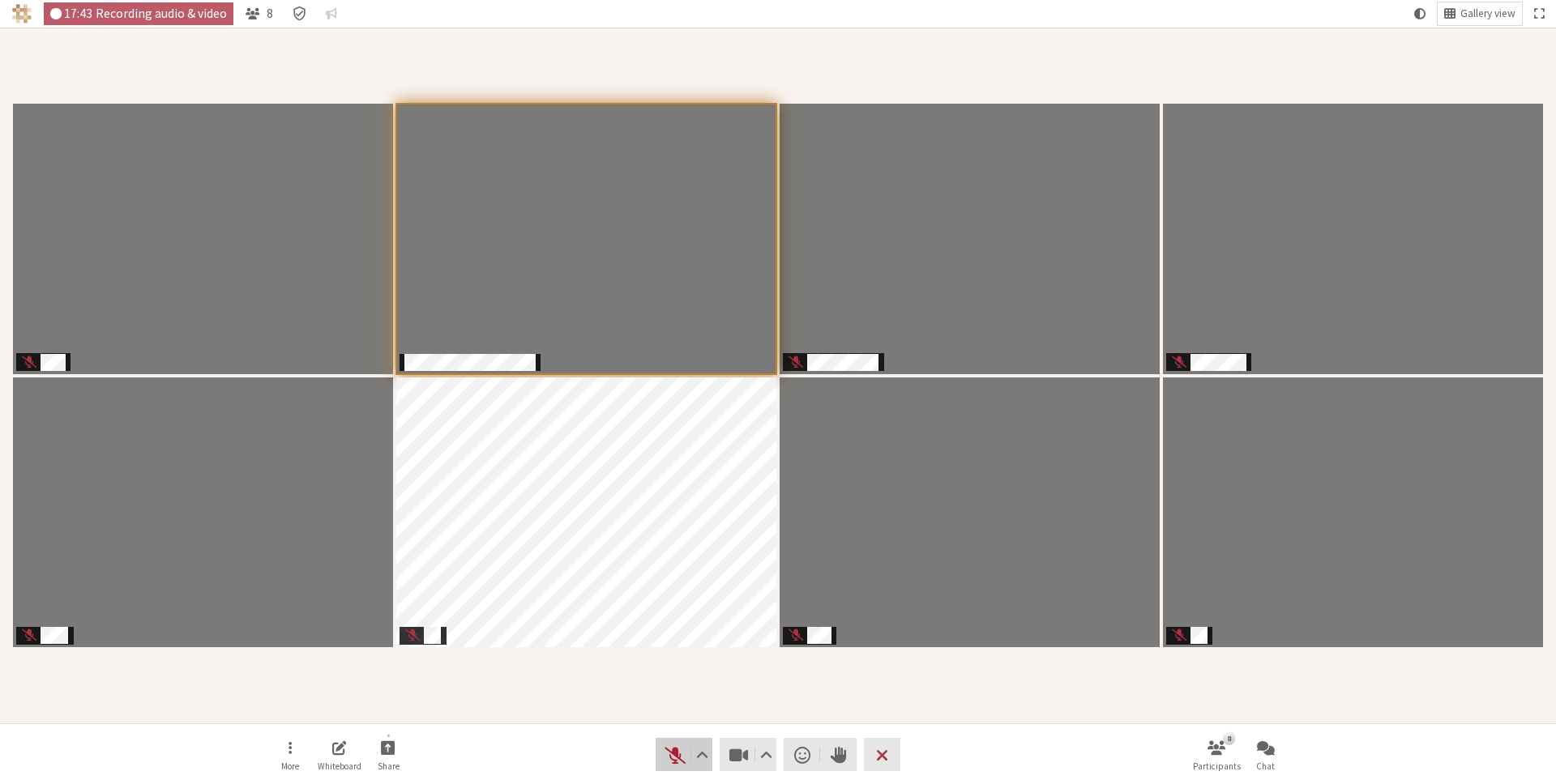
click at [668, 759] on span "Unmute (⌘+Shift+A)" at bounding box center [675, 755] width 23 height 23
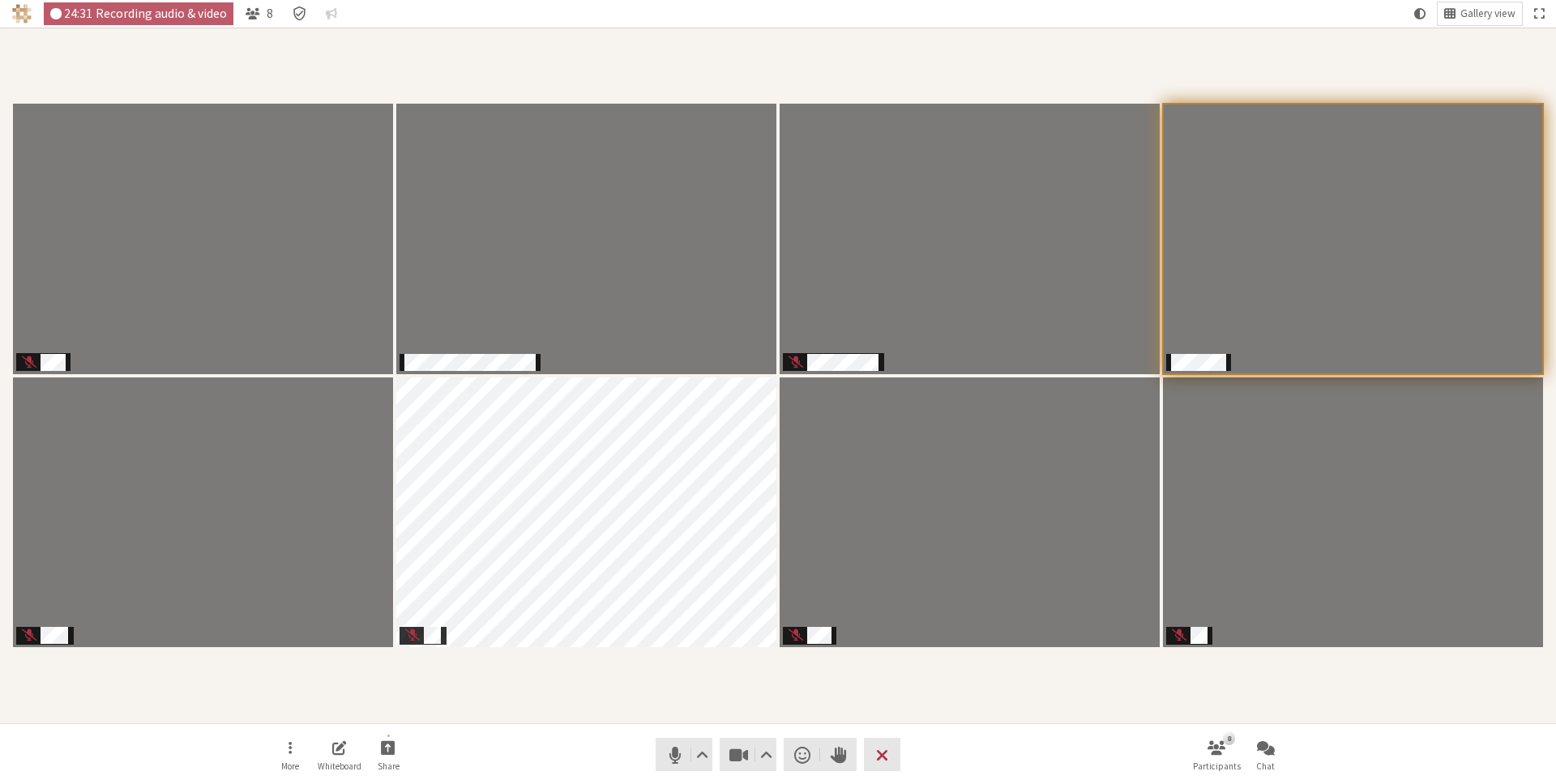
click at [810, 708] on div "Participants" at bounding box center [778, 375] width 1533 height 674
click at [543, 714] on section "Participants" at bounding box center [778, 375] width 1556 height 696
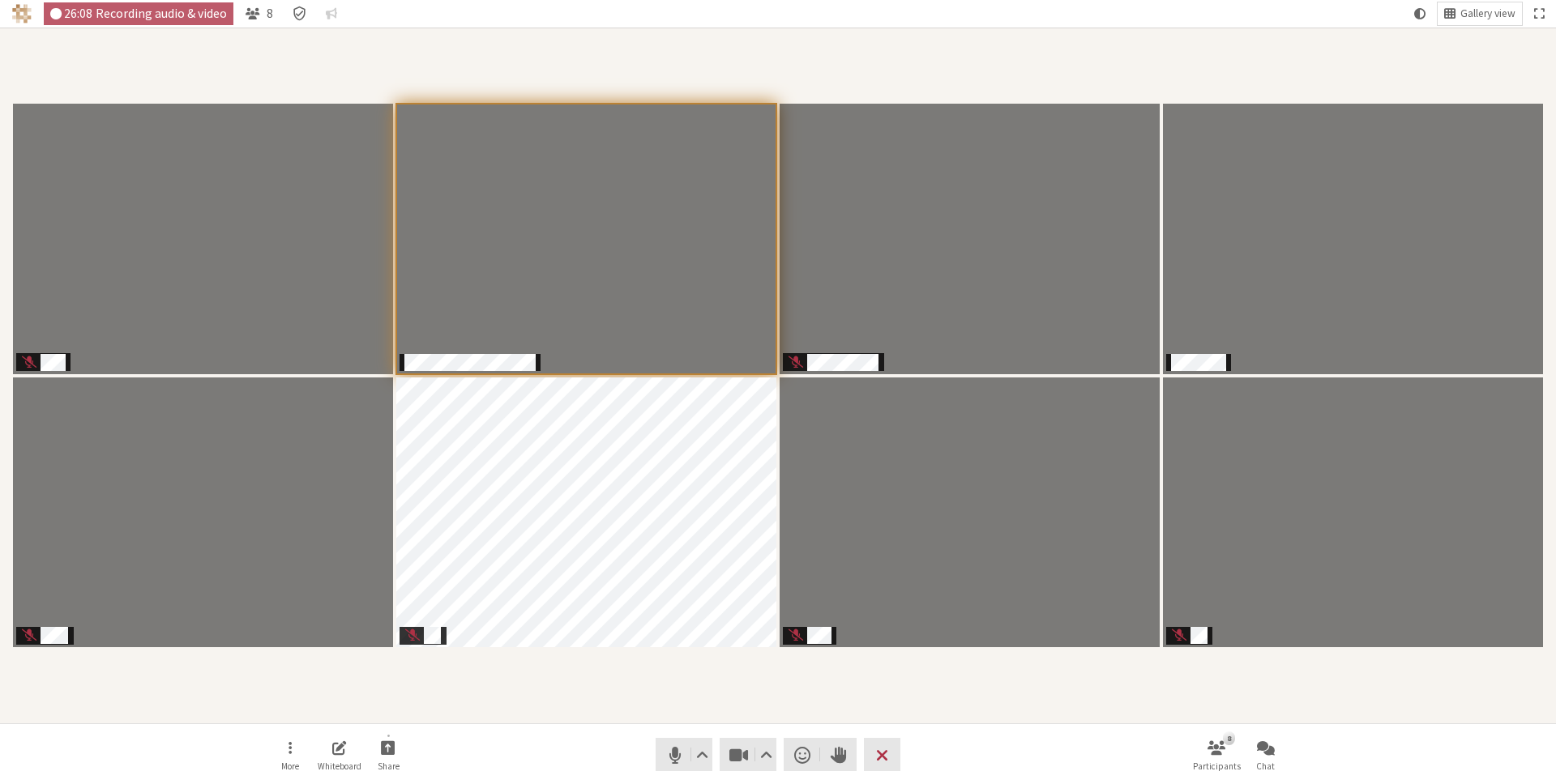
click at [582, 713] on section "Participants" at bounding box center [778, 375] width 1556 height 696
click at [674, 700] on div "Participants" at bounding box center [778, 375] width 1533 height 674
click at [709, 751] on button "Audio settings" at bounding box center [701, 754] width 20 height 33
click at [766, 755] on span "Video setting" at bounding box center [766, 755] width 12 height 23
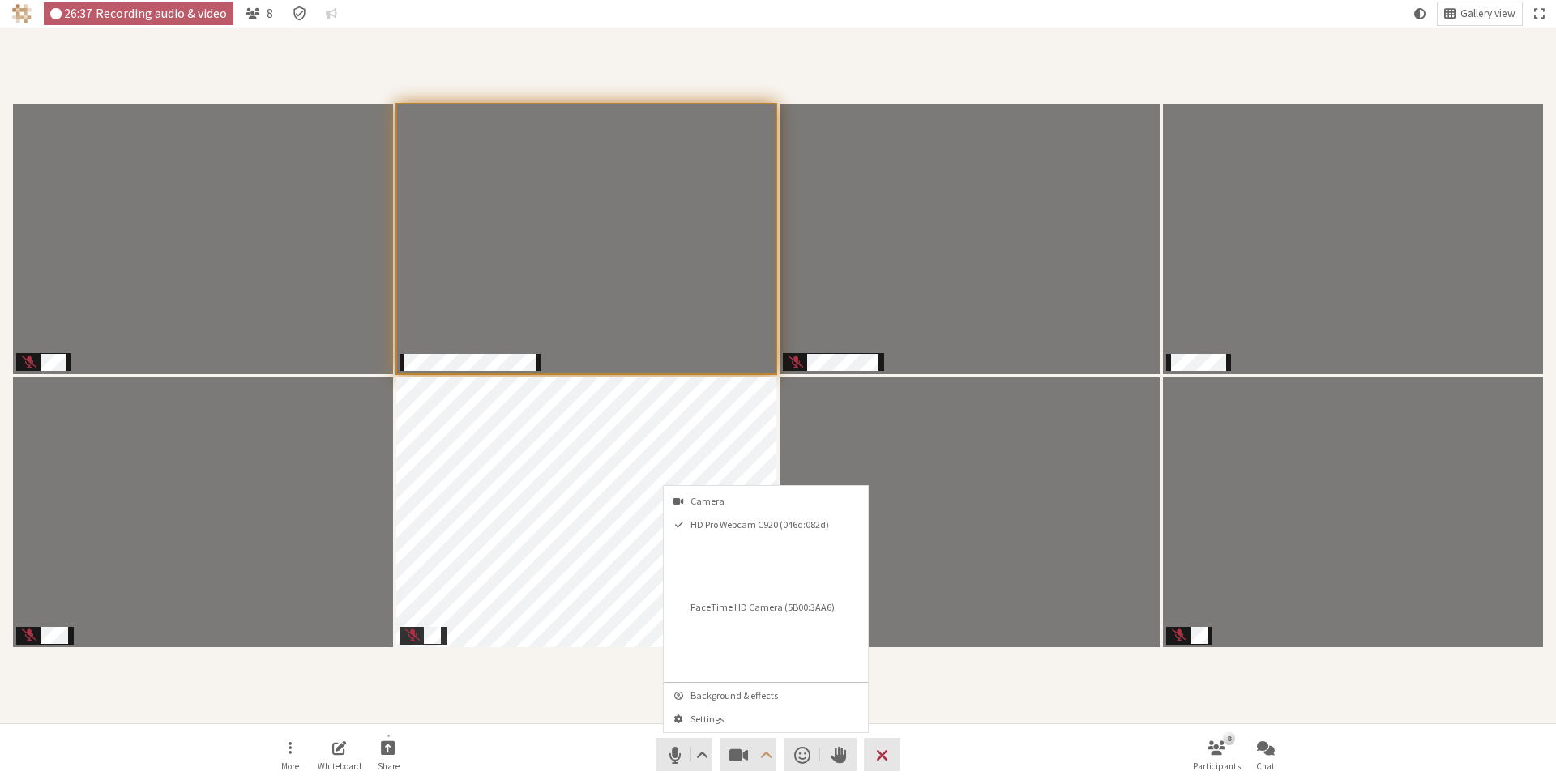
click at [613, 743] on nav "More Whiteboard Share Audio Video Send a reaction Raise hand Leave 8 Participan…" at bounding box center [778, 755] width 1021 height 60
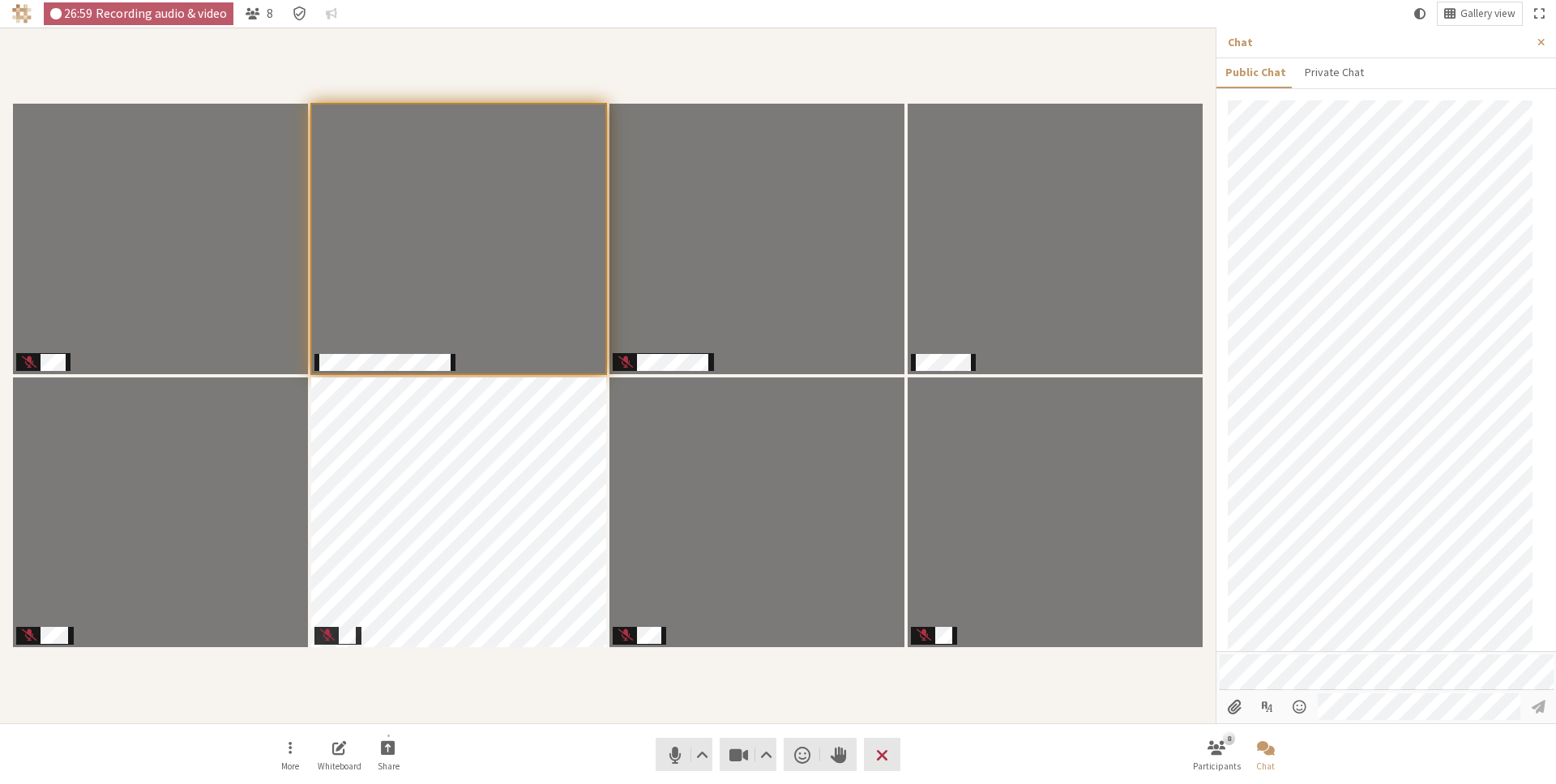
scroll to position [142, 0]
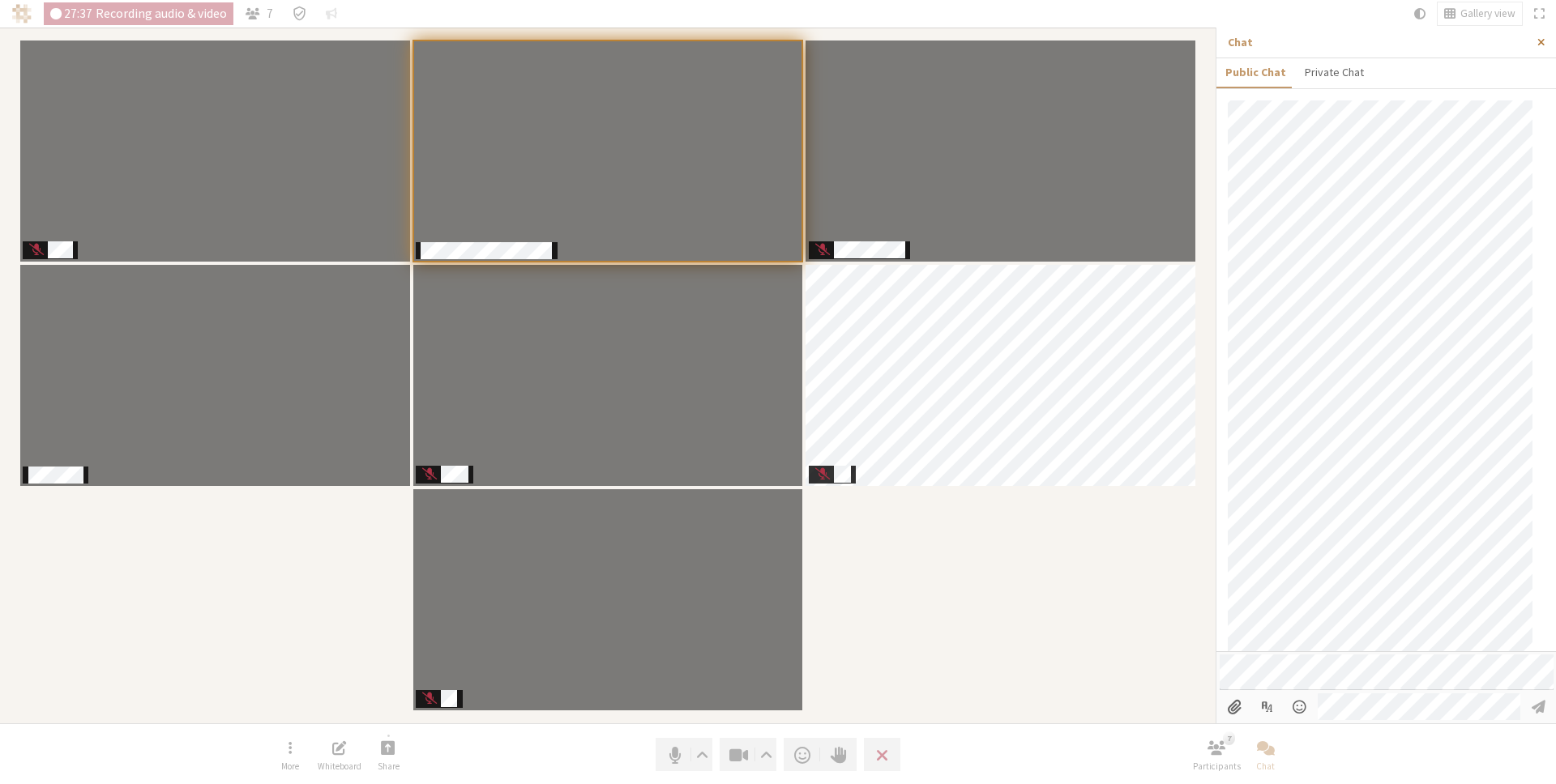
click at [1546, 41] on button "Close sidebar" at bounding box center [1541, 42] width 30 height 30
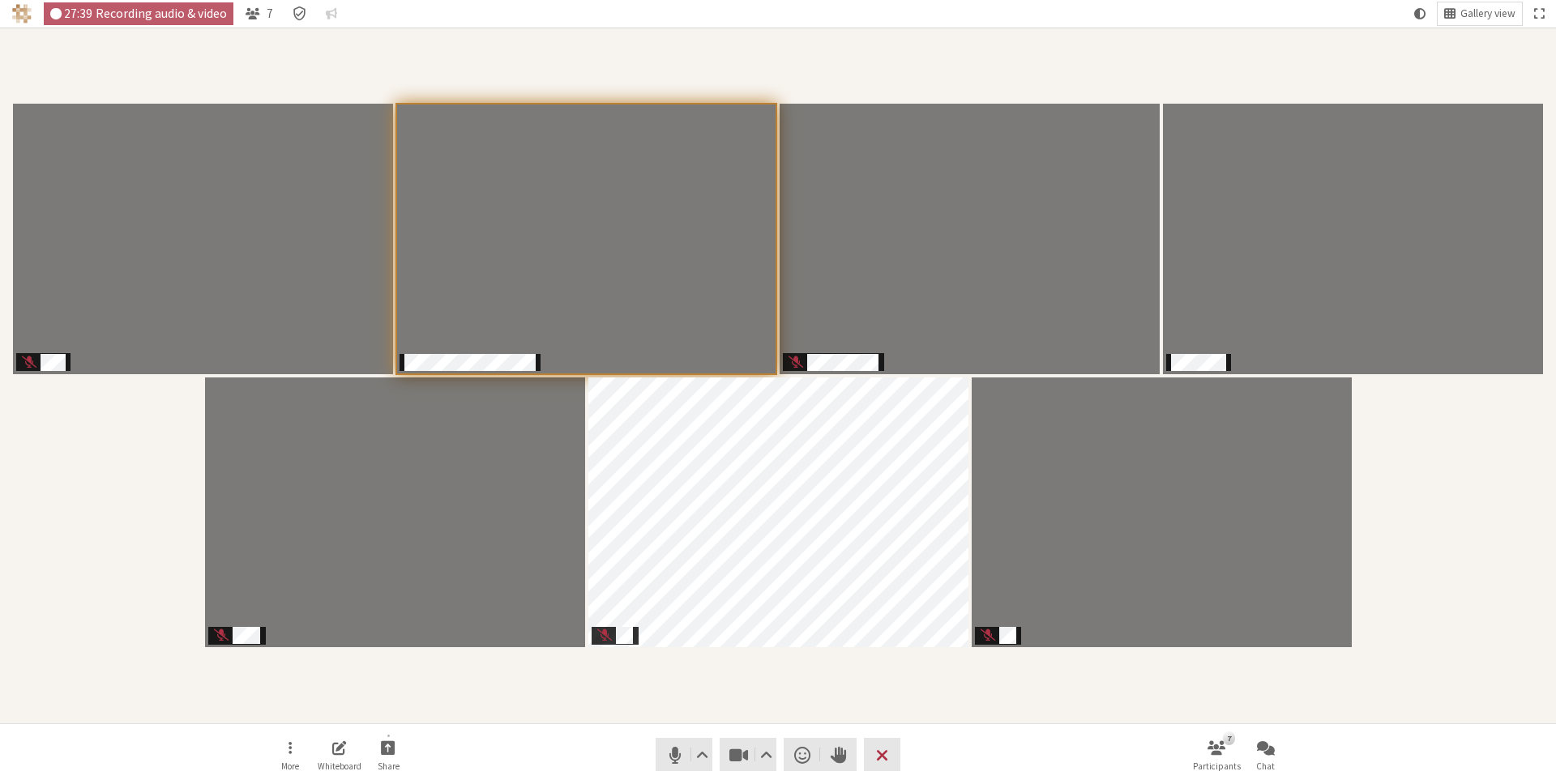
click at [1484, 471] on div "Participants" at bounding box center [778, 375] width 1533 height 674
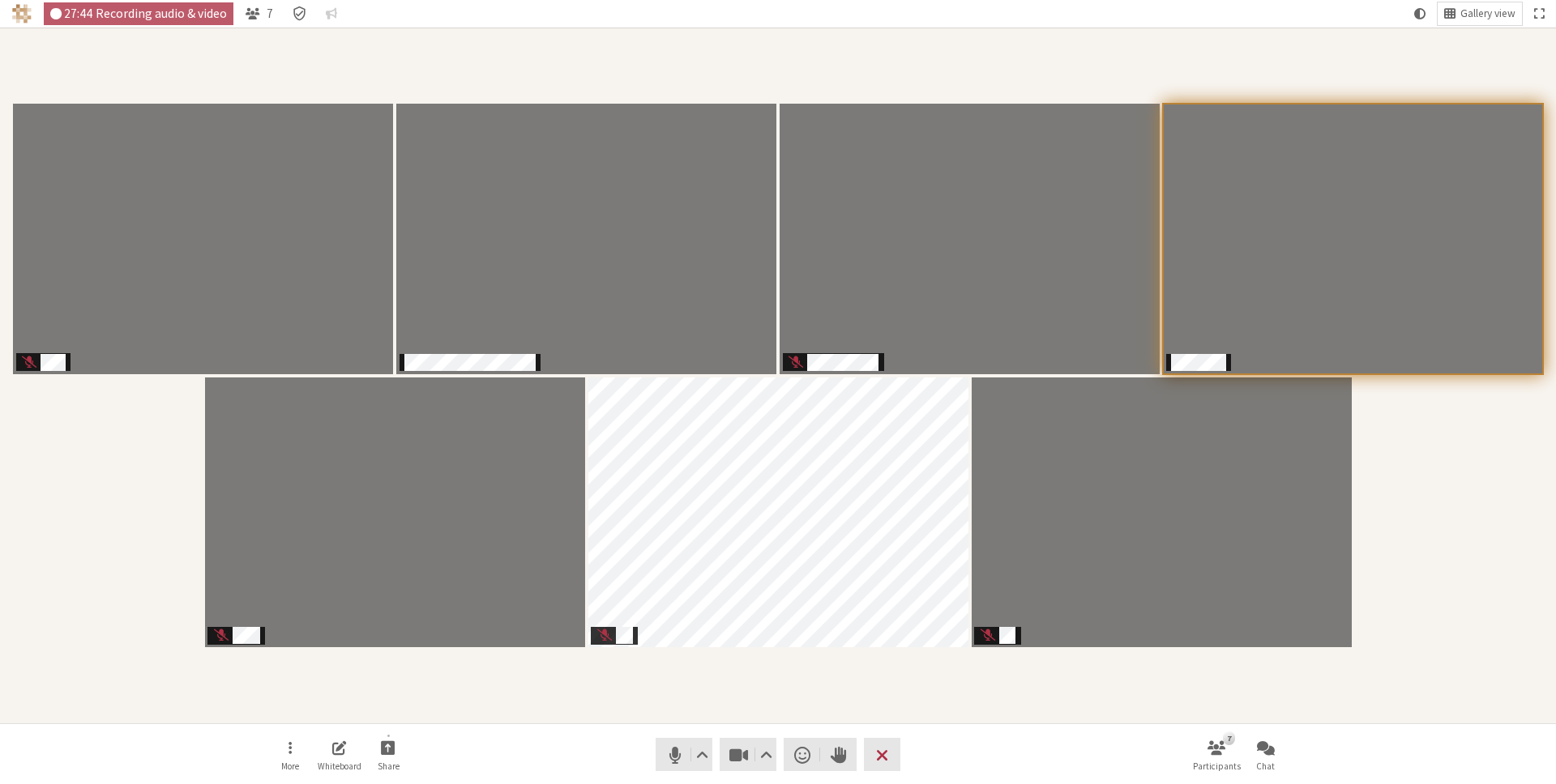
click at [563, 771] on nav "More Whiteboard Share Audio Video Send a reaction Raise hand Leave 7 Participan…" at bounding box center [778, 755] width 1021 height 60
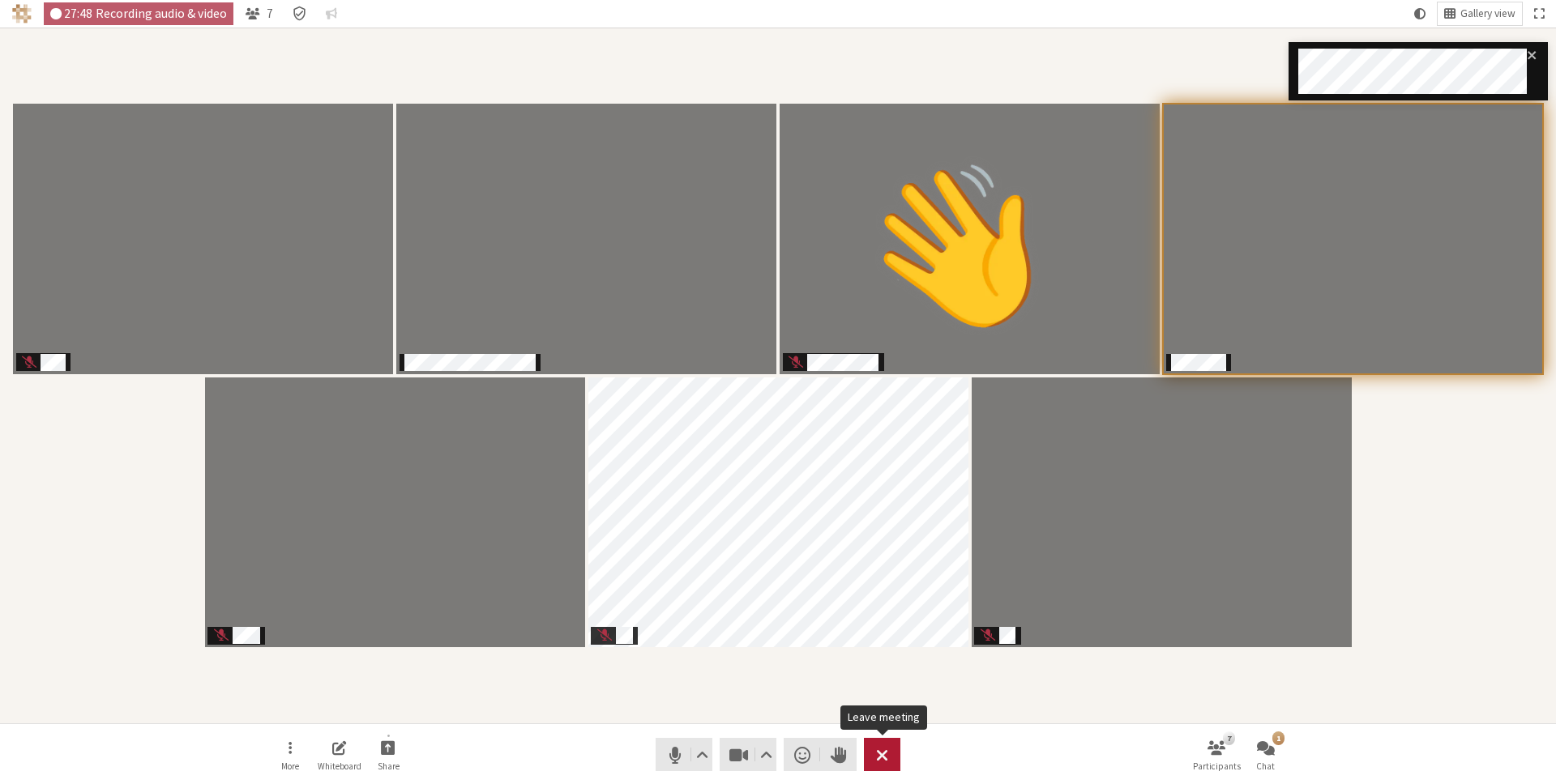
click at [893, 749] on button "Leave" at bounding box center [882, 754] width 37 height 33
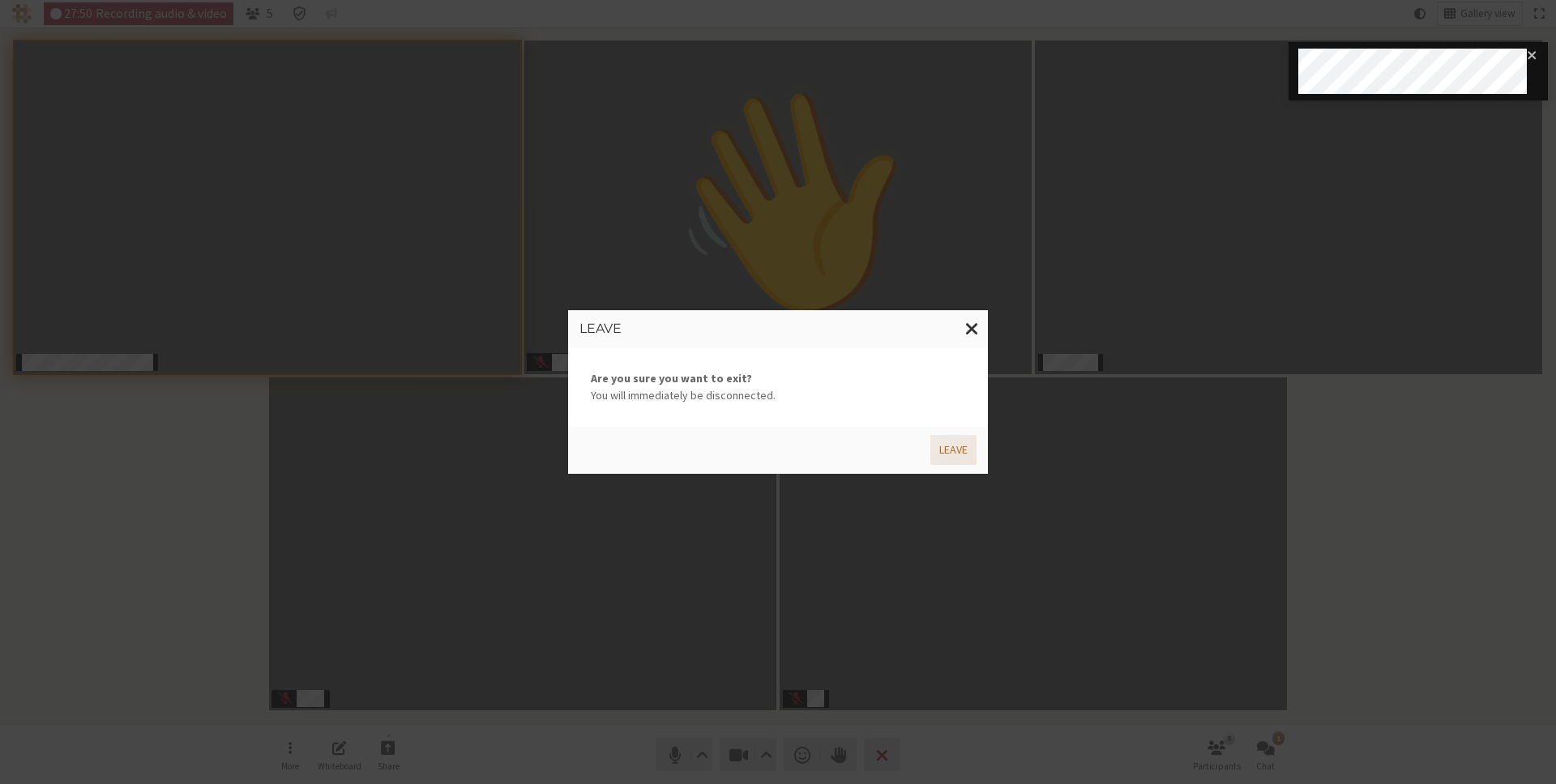
click at [957, 448] on button "Leave" at bounding box center [953, 450] width 46 height 30
